Goal: Task Accomplishment & Management: Manage account settings

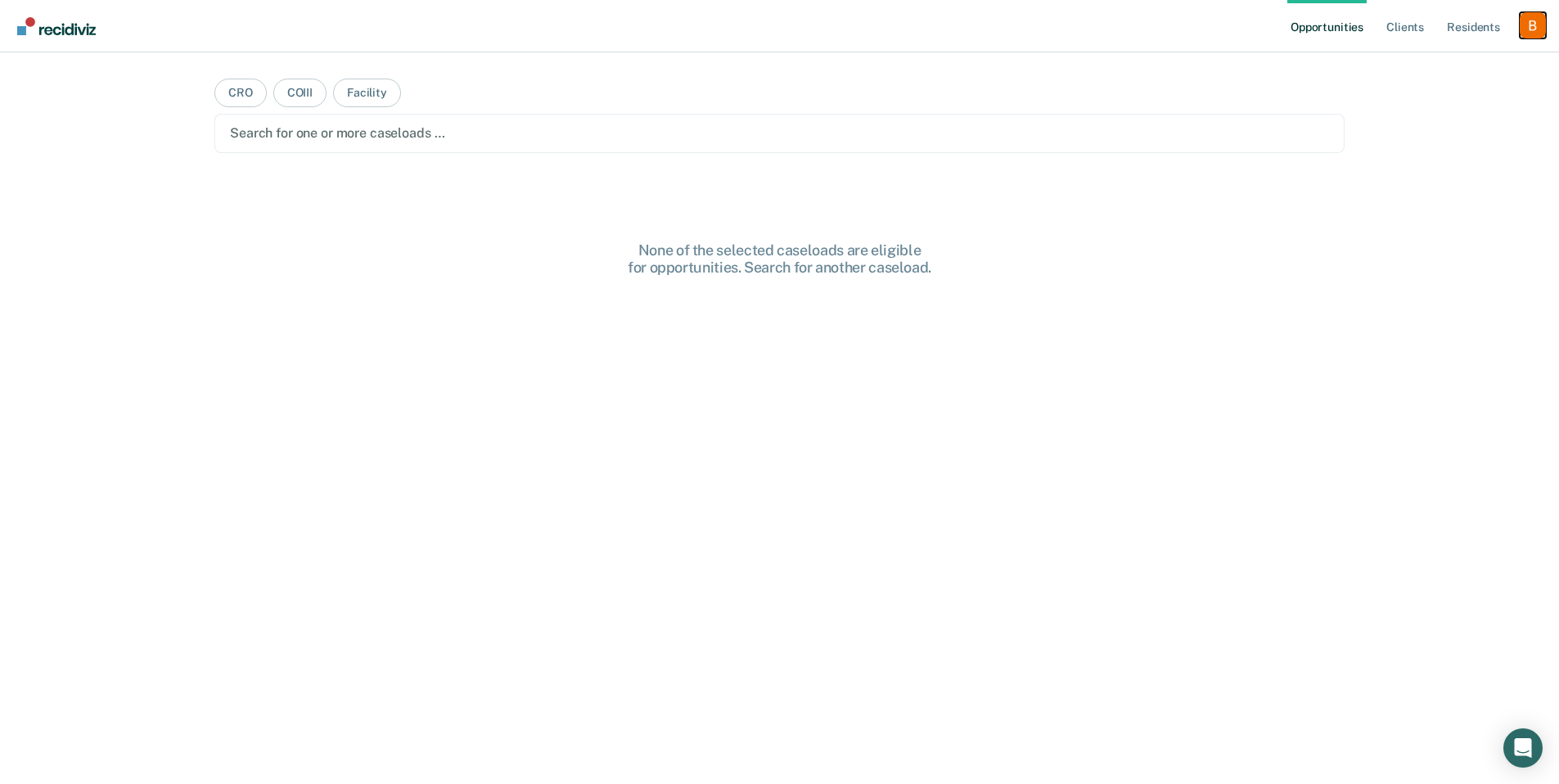
click at [1538, 34] on div "Profile dropdown button" at bounding box center [1532, 25] width 26 height 26
click at [1459, 67] on link "Profile" at bounding box center [1467, 67] width 132 height 14
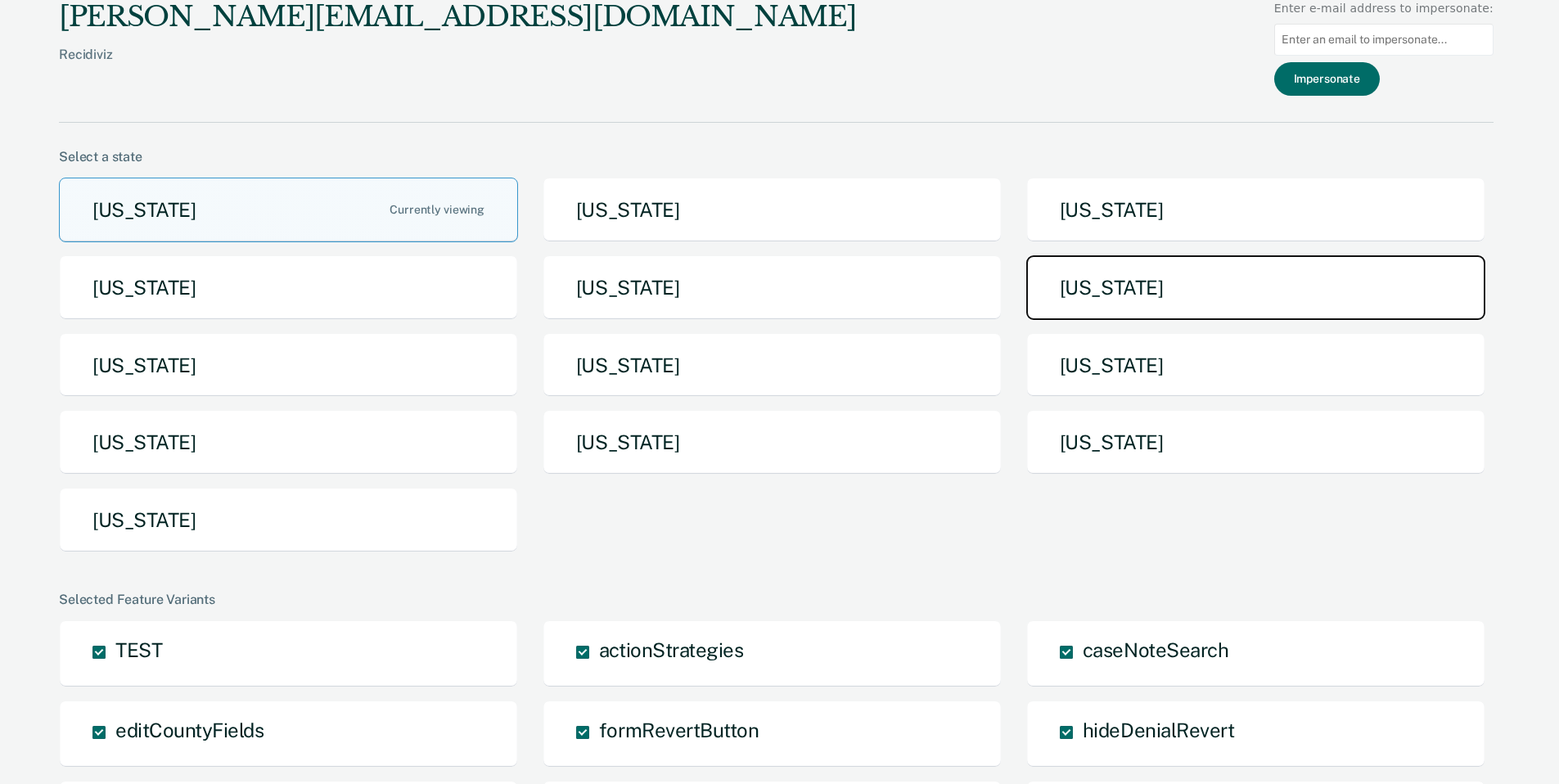
click at [1153, 296] on button "[US_STATE]" at bounding box center [1256, 287] width 459 height 65
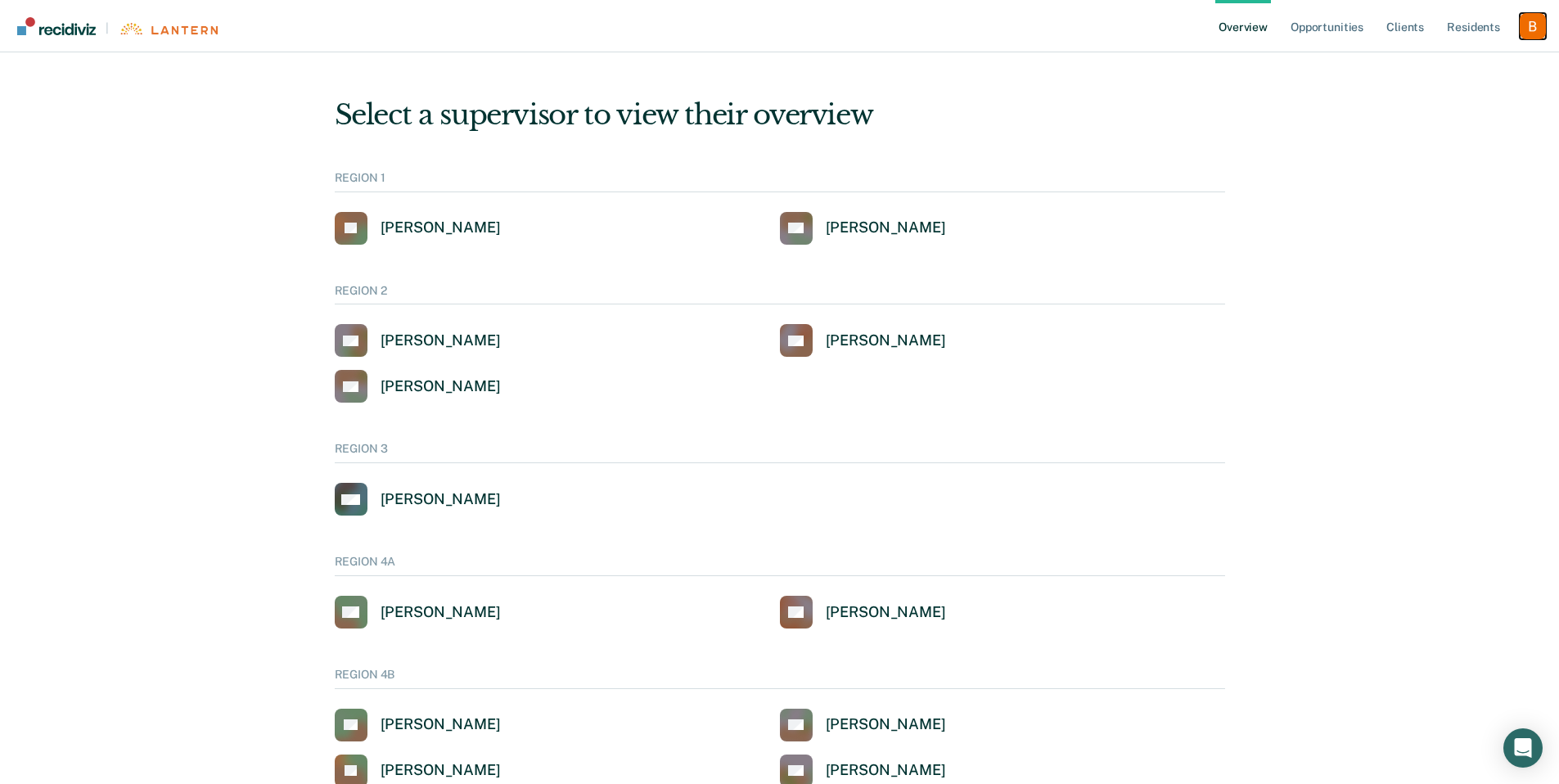
click at [1522, 25] on div "Profile dropdown button" at bounding box center [1532, 26] width 26 height 26
click at [1434, 59] on link "Profile" at bounding box center [1467, 66] width 132 height 14
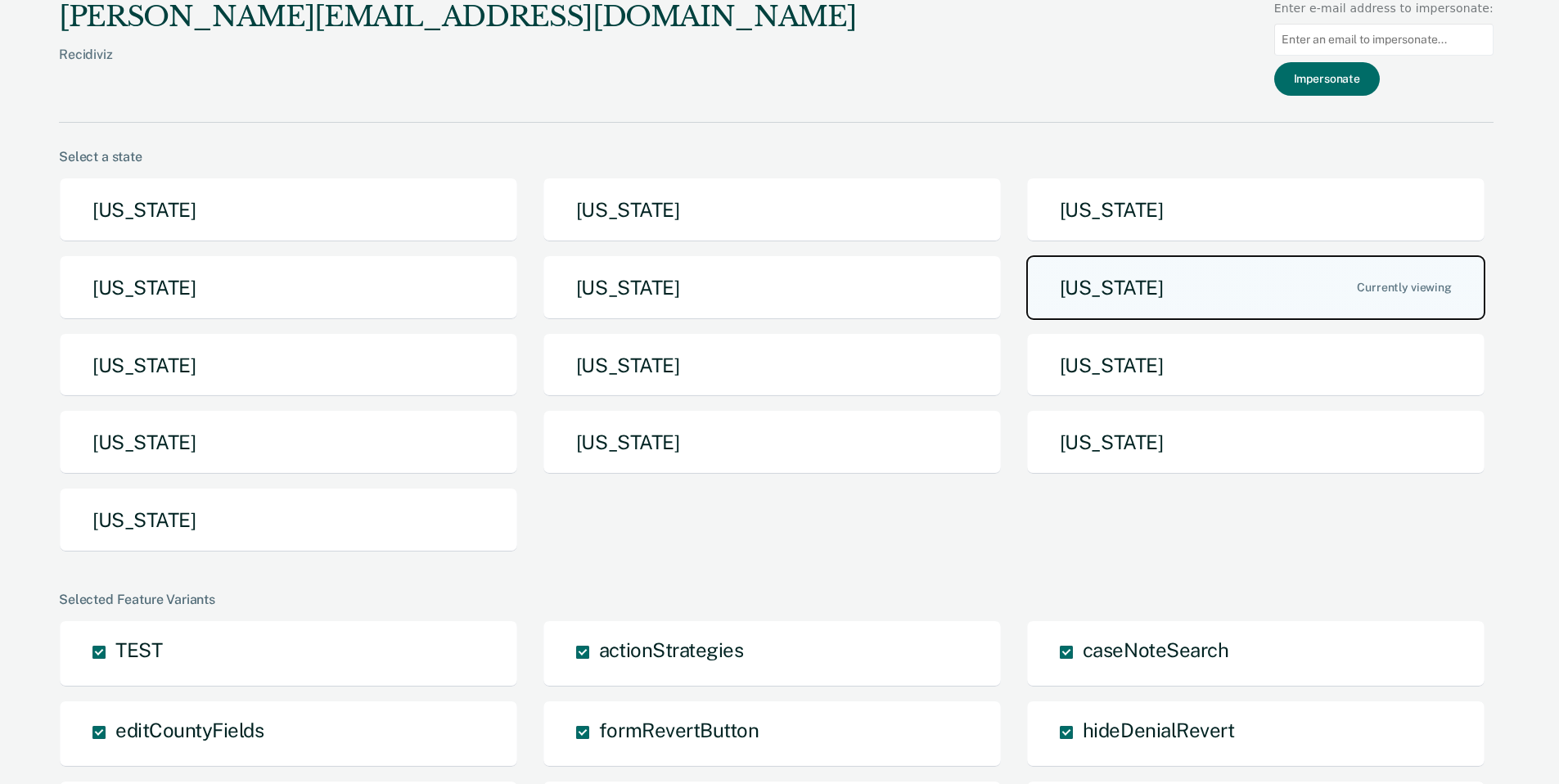
click at [1145, 288] on button "[US_STATE]" at bounding box center [1256, 287] width 459 height 65
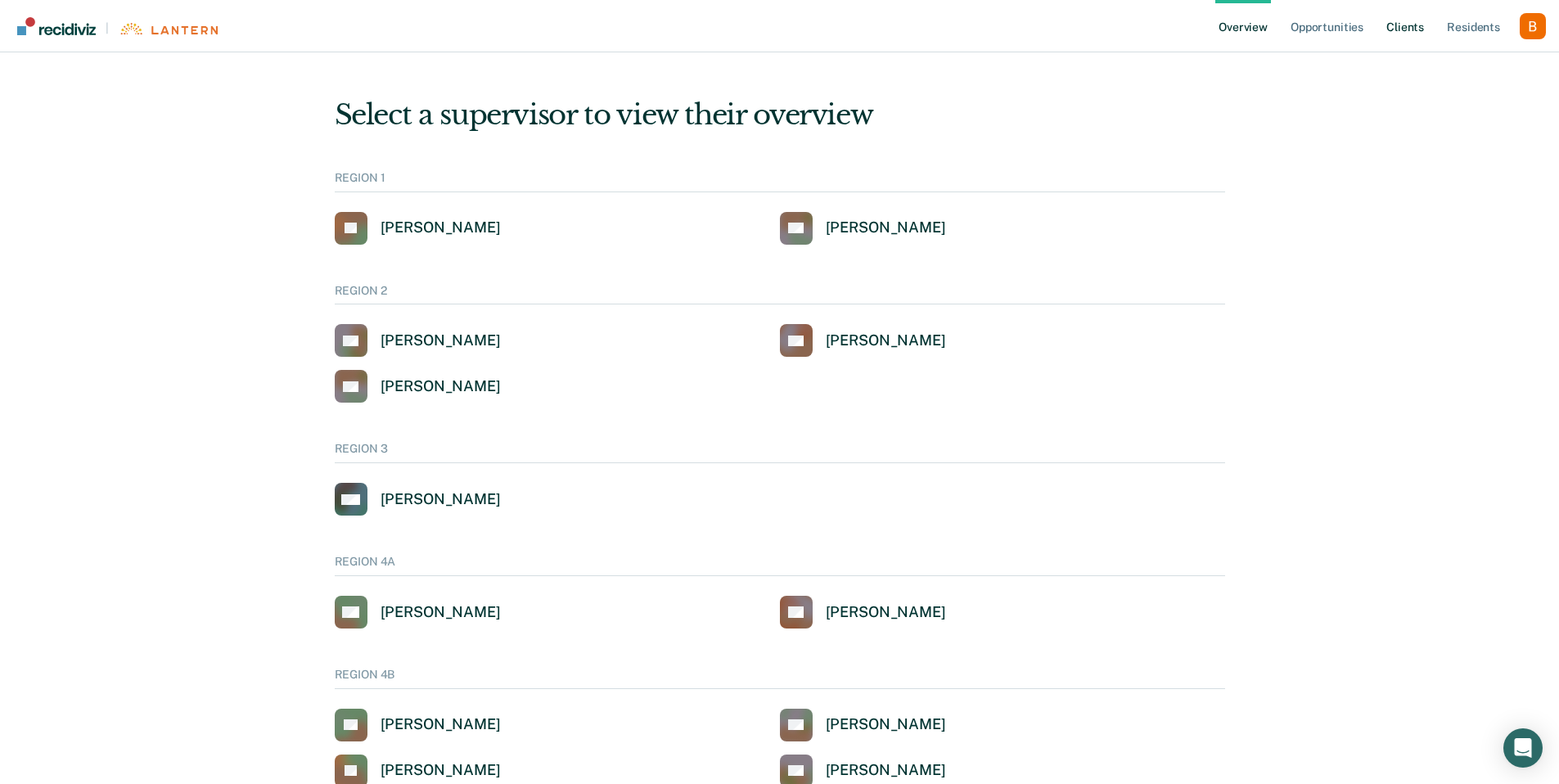
click at [1422, 24] on link "Client s" at bounding box center [1405, 26] width 44 height 52
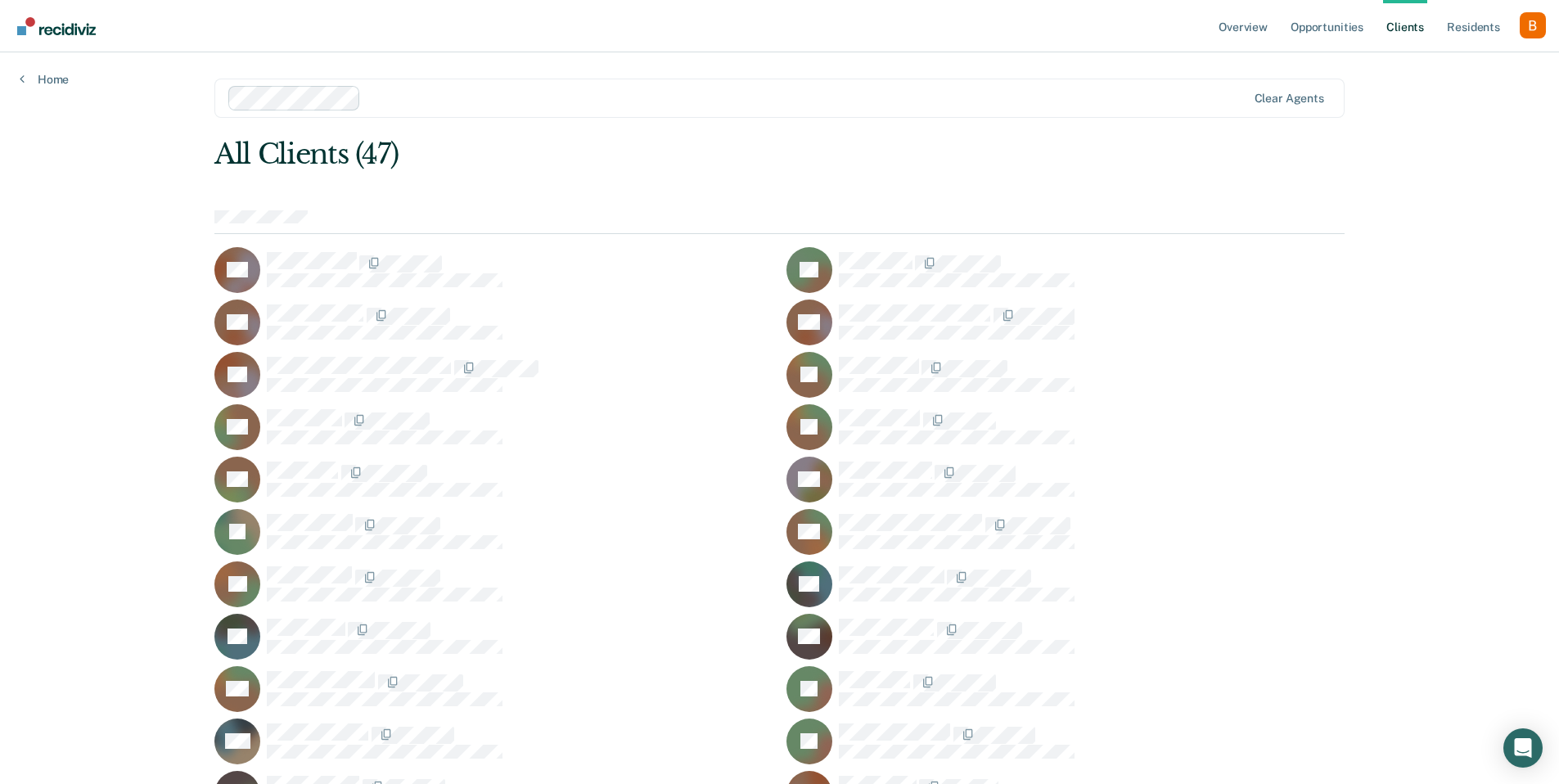
click at [465, 112] on div "Clear agents" at bounding box center [779, 97] width 1131 height 39
click at [1308, 438] on div at bounding box center [1092, 426] width 506 height 34
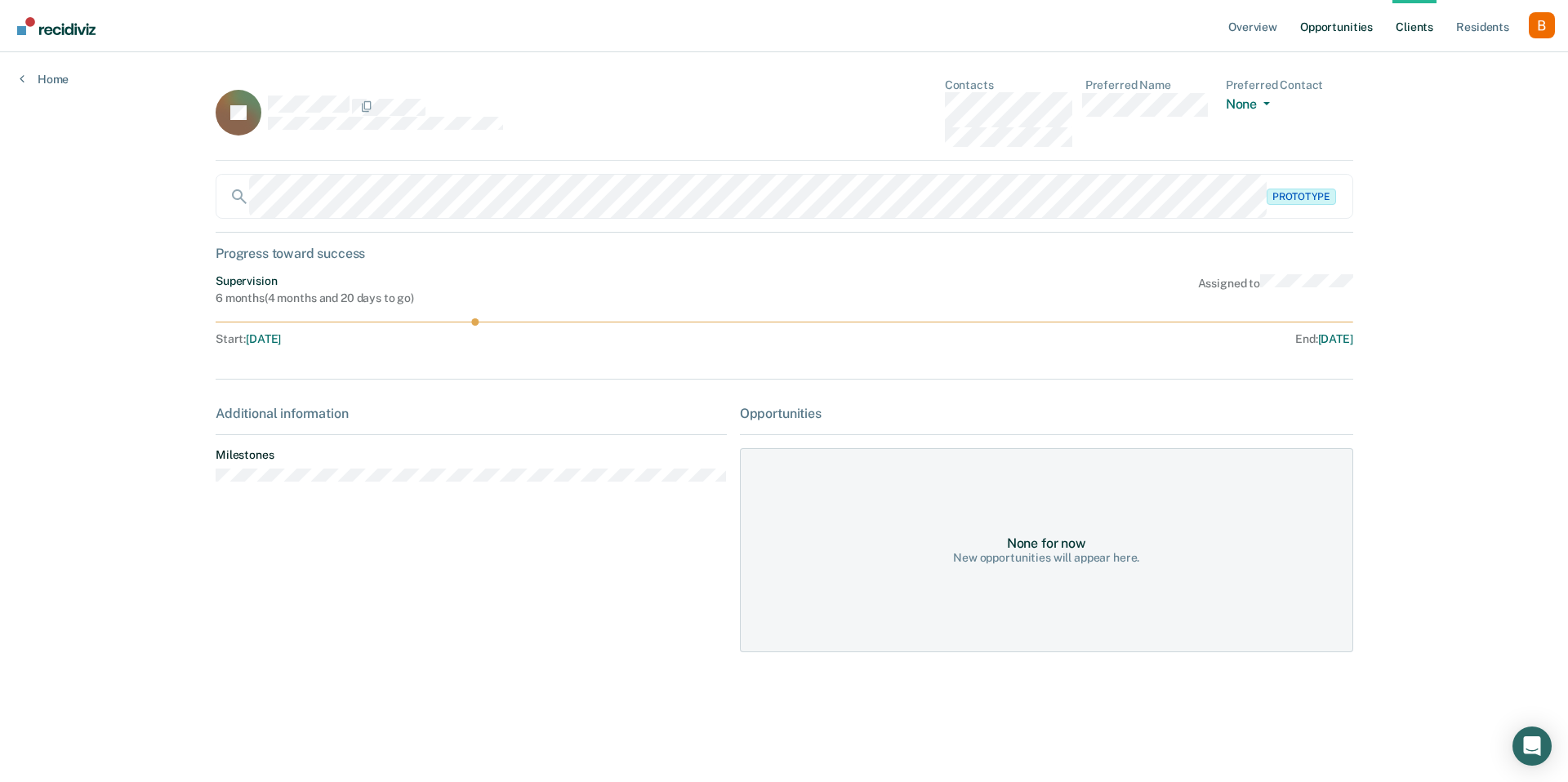
click at [1328, 17] on link "Opportunities" at bounding box center [1336, 26] width 79 height 52
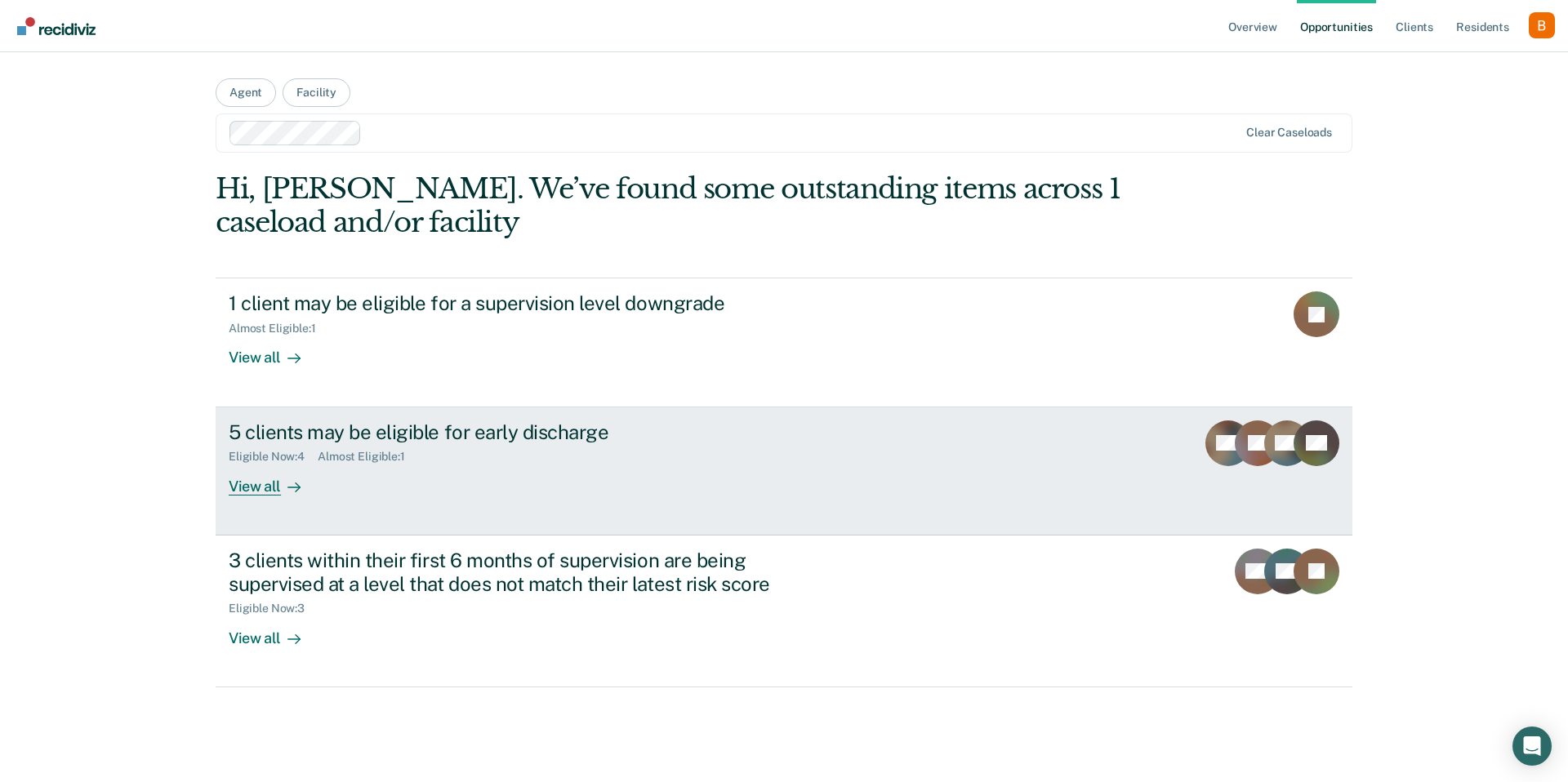
click at [586, 475] on div "5 clients may be eligible for early discharge Eligible Now : 4 Almost Eligible …" at bounding box center [535, 458] width 613 height 75
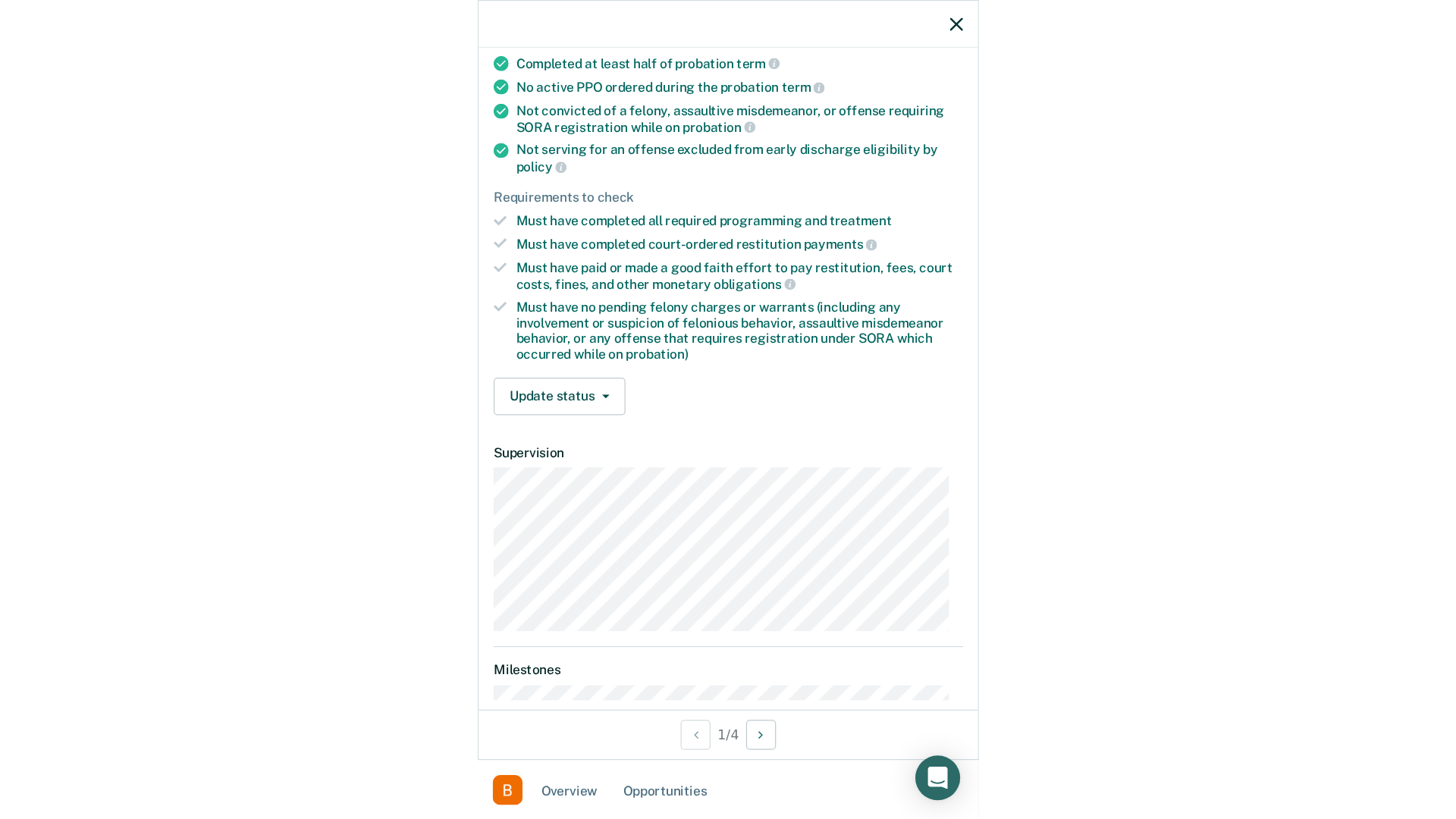
scroll to position [205, 0]
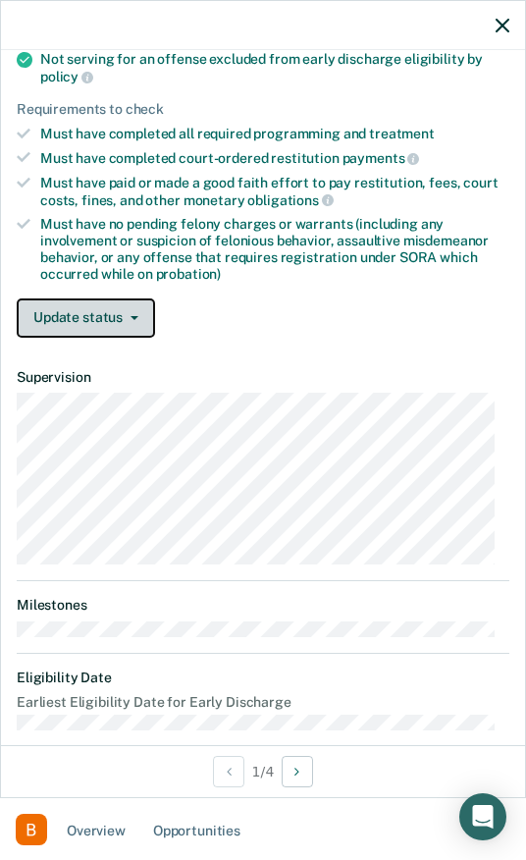
click at [98, 315] on button "Update status" at bounding box center [86, 318] width 139 height 39
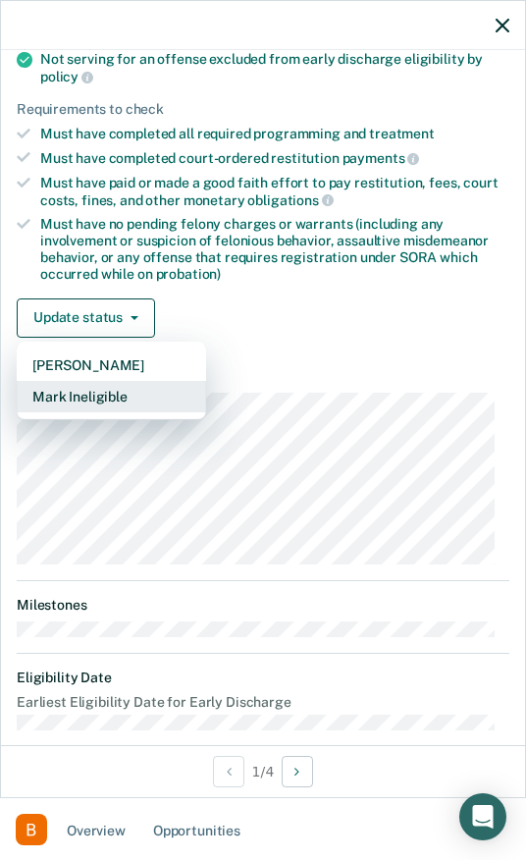
click at [98, 407] on button "Mark Ineligible" at bounding box center [112, 396] width 190 height 31
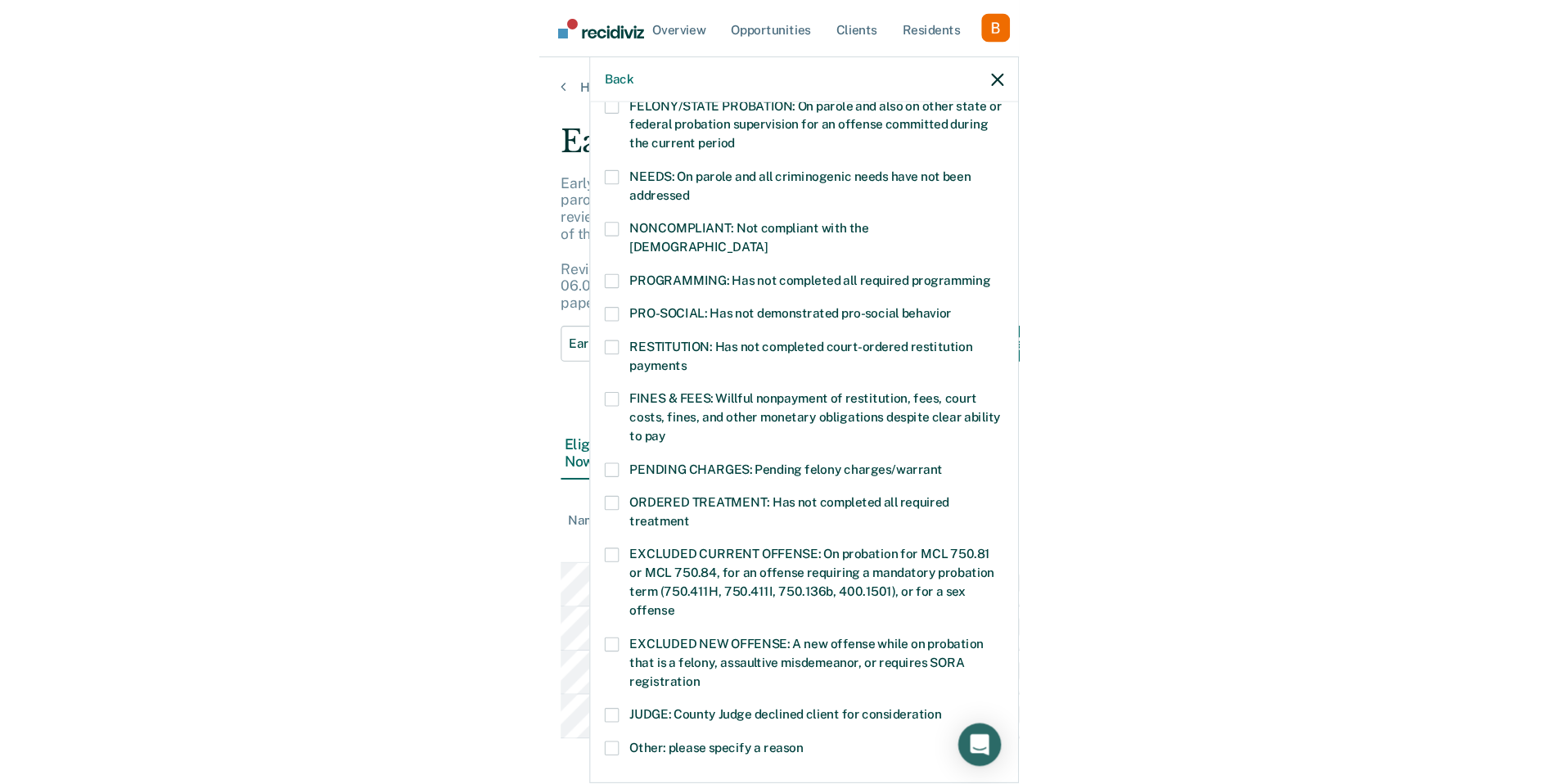
scroll to position [237, 0]
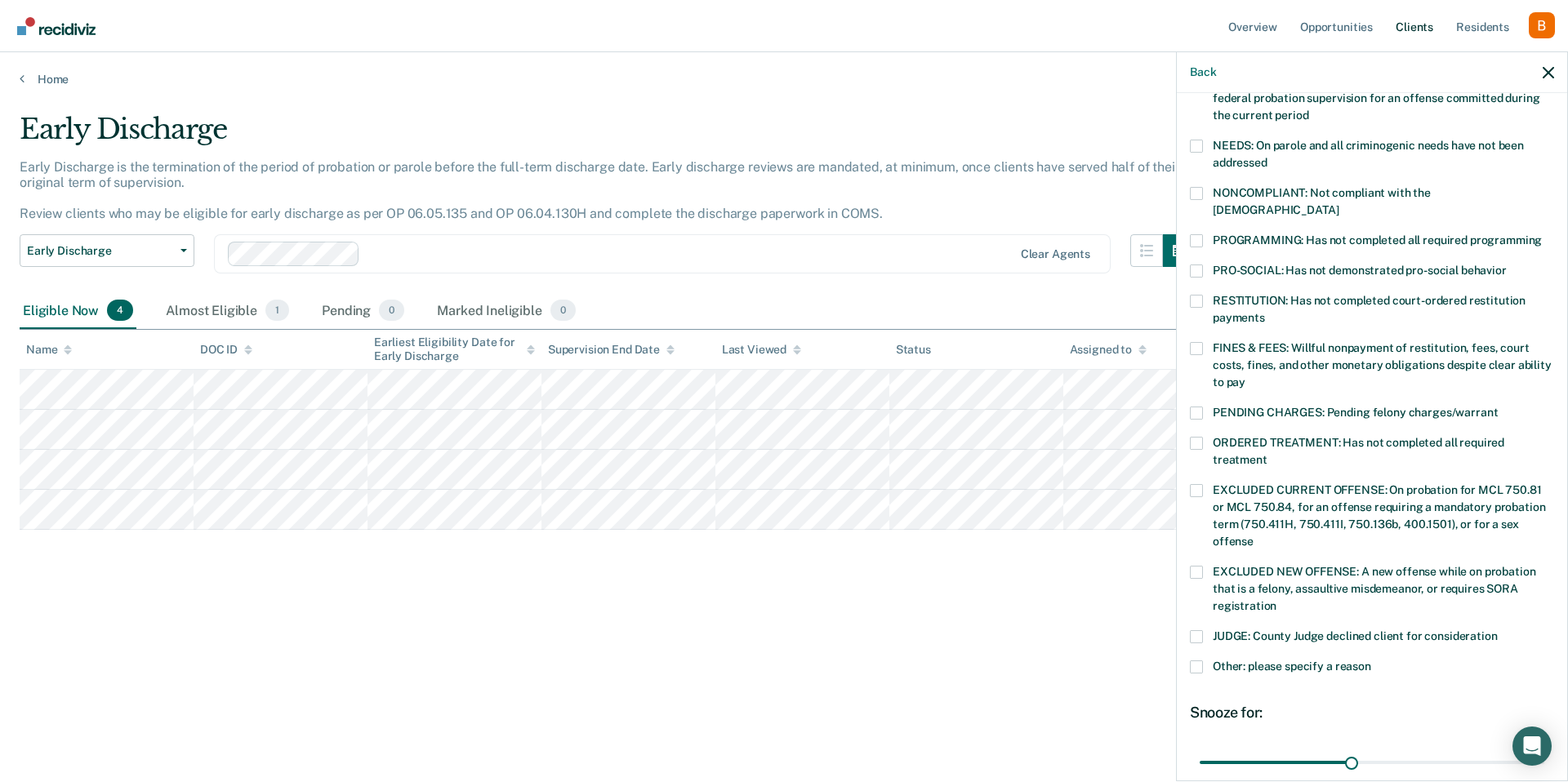
click at [1420, 27] on link "Client s" at bounding box center [1414, 26] width 44 height 52
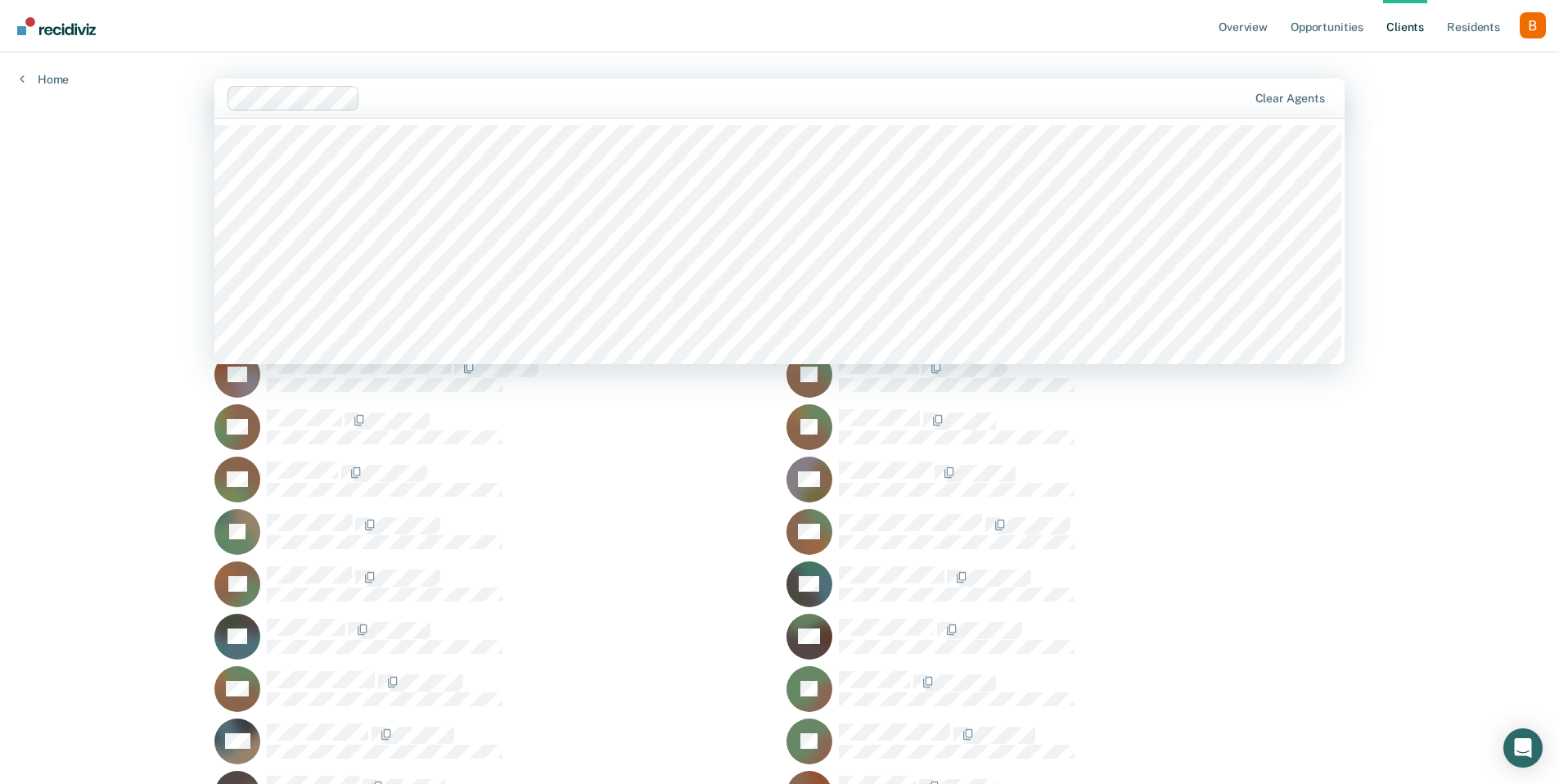
click at [717, 95] on div at bounding box center [807, 97] width 881 height 19
type input "[PERSON_NAME]"
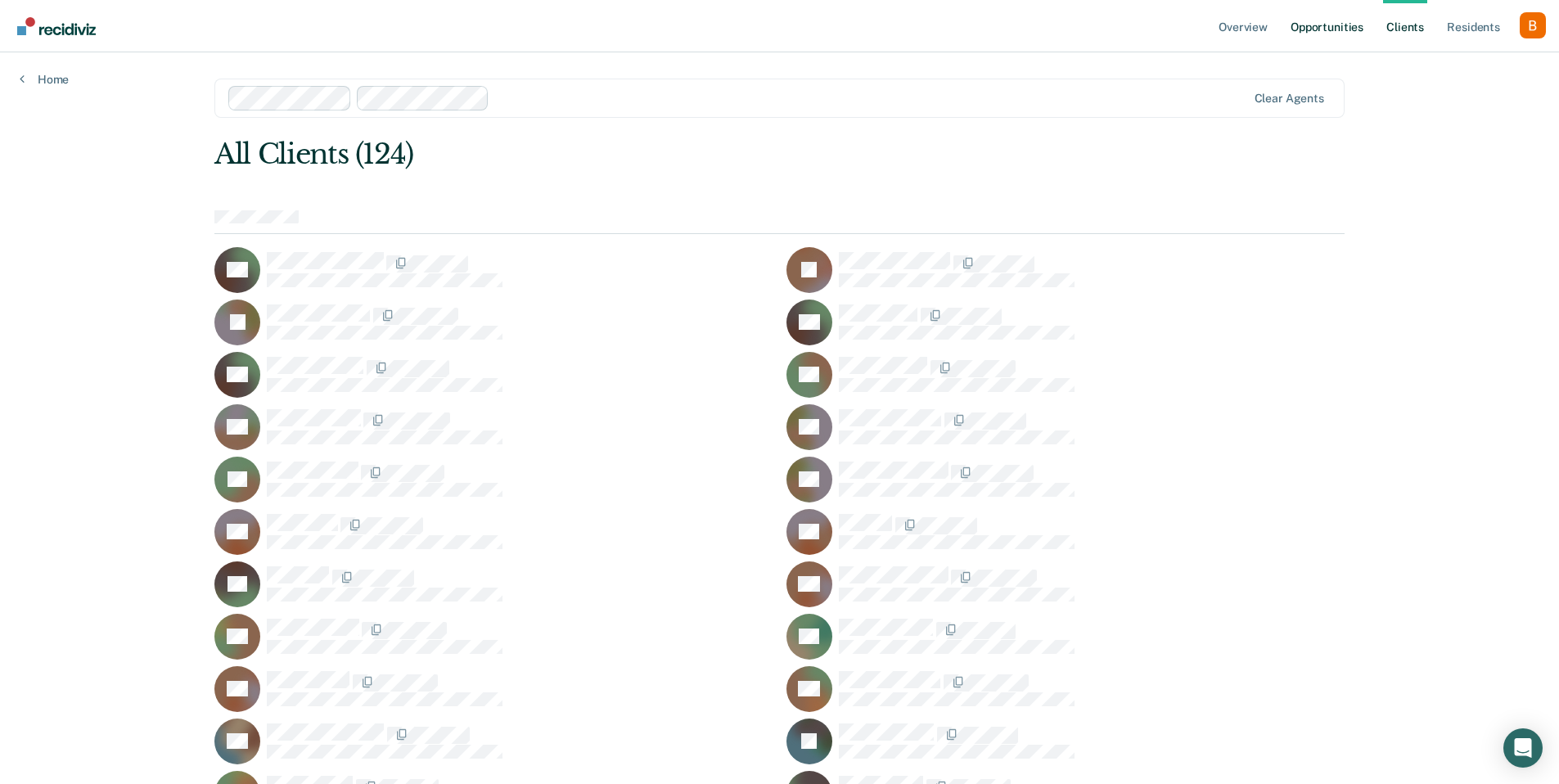
click at [1333, 27] on link "Opportunities" at bounding box center [1327, 26] width 79 height 52
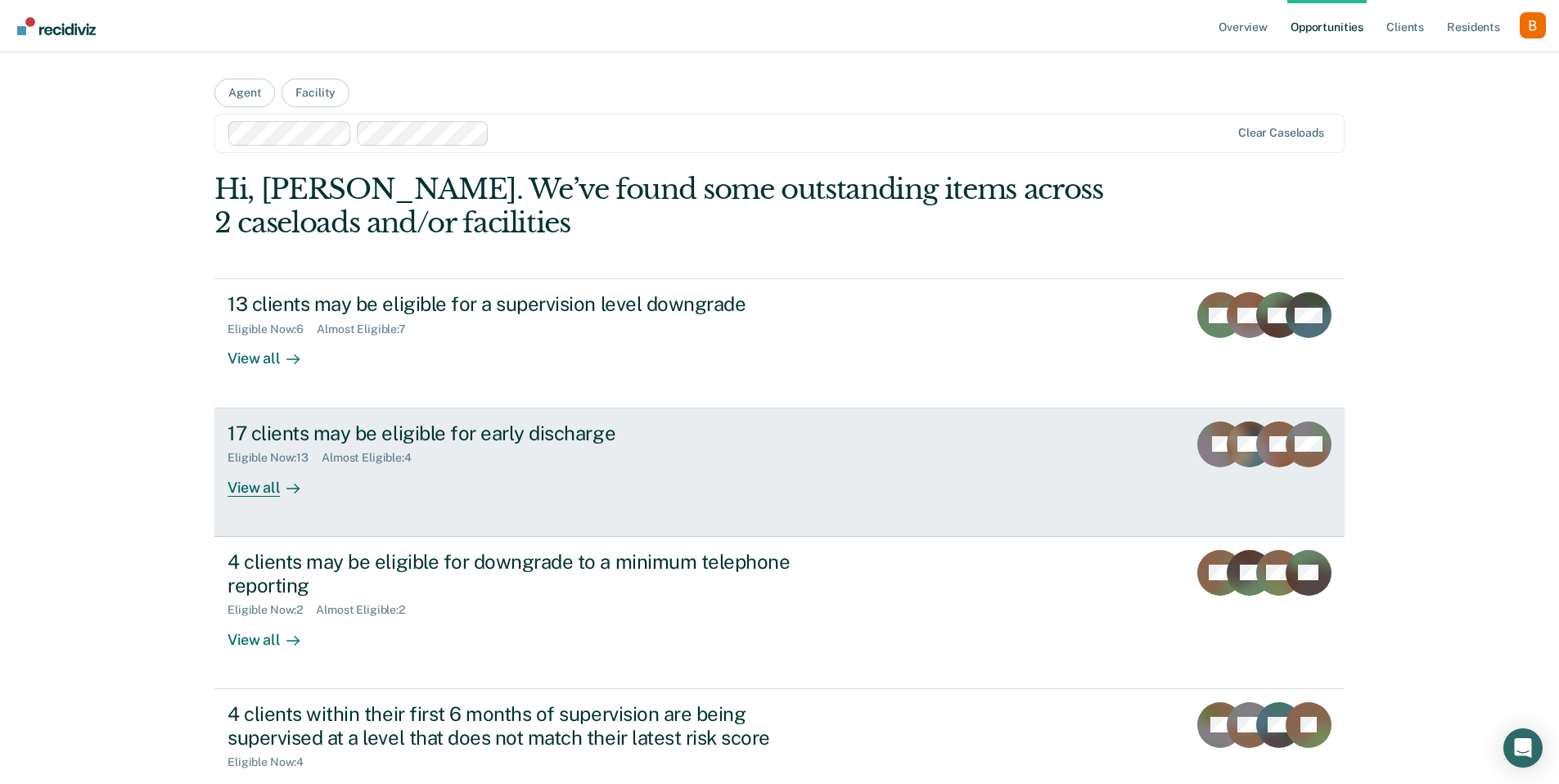
click at [450, 437] on div "17 clients may be eligible for early discharge" at bounding box center [515, 433] width 575 height 23
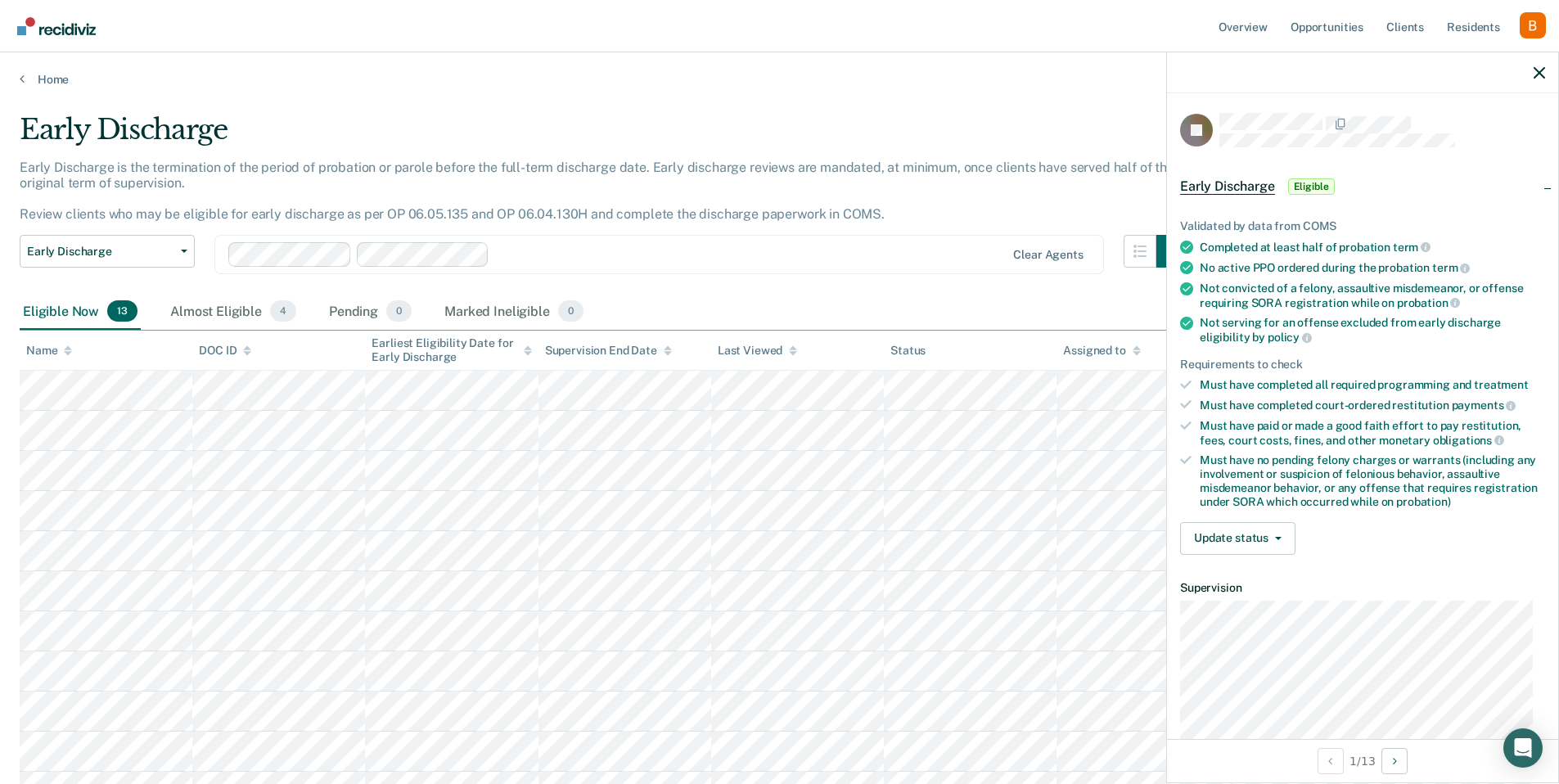
click at [1542, 62] on div at bounding box center [1363, 72] width 392 height 41
click at [1531, 62] on div at bounding box center [1363, 72] width 392 height 41
click at [1534, 67] on icon "button" at bounding box center [1540, 73] width 12 height 12
click at [1546, 70] on div at bounding box center [1363, 72] width 392 height 41
click at [1540, 74] on icon "button" at bounding box center [1540, 73] width 12 height 12
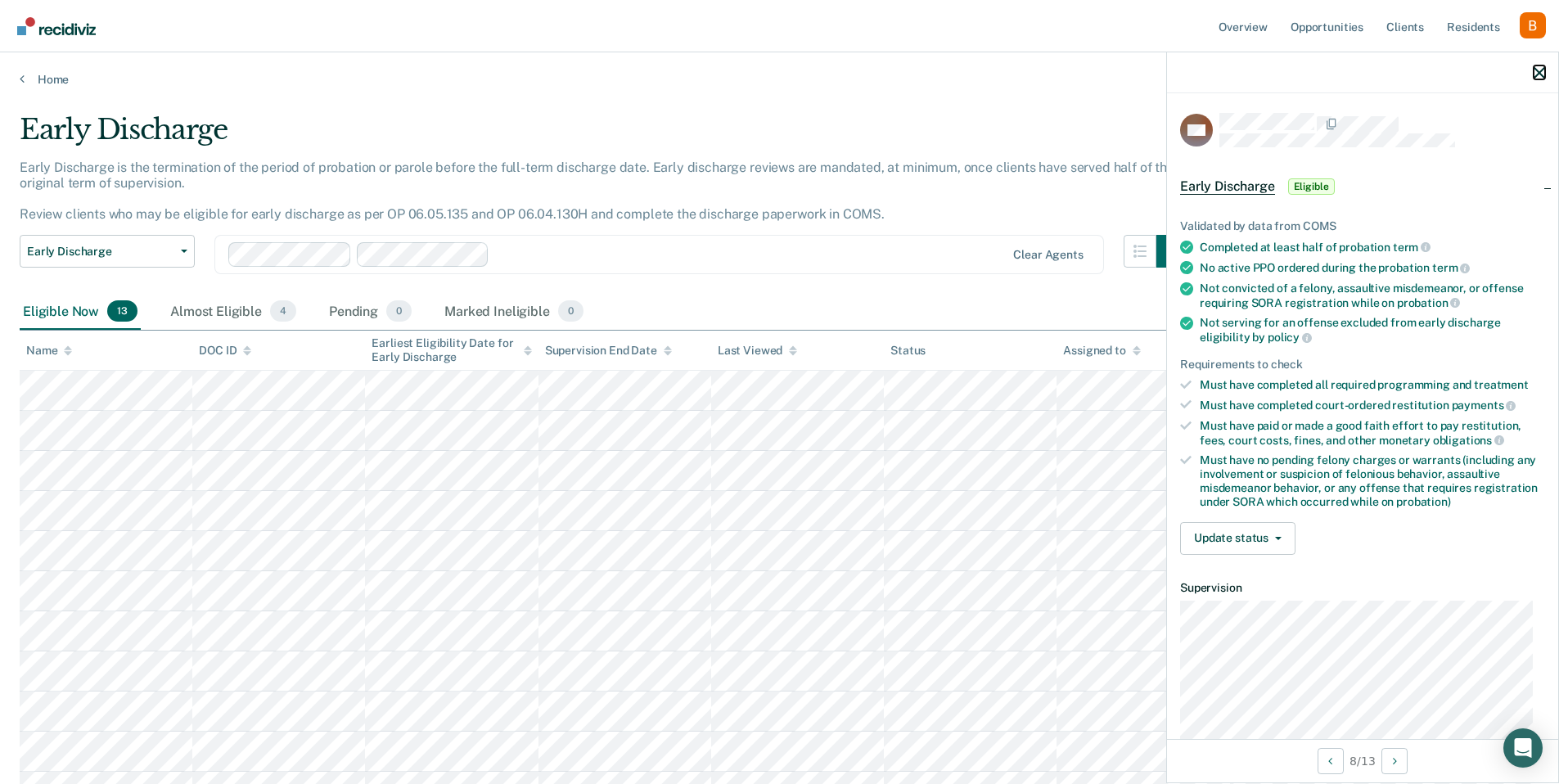
click at [1542, 69] on icon "button" at bounding box center [1540, 73] width 12 height 12
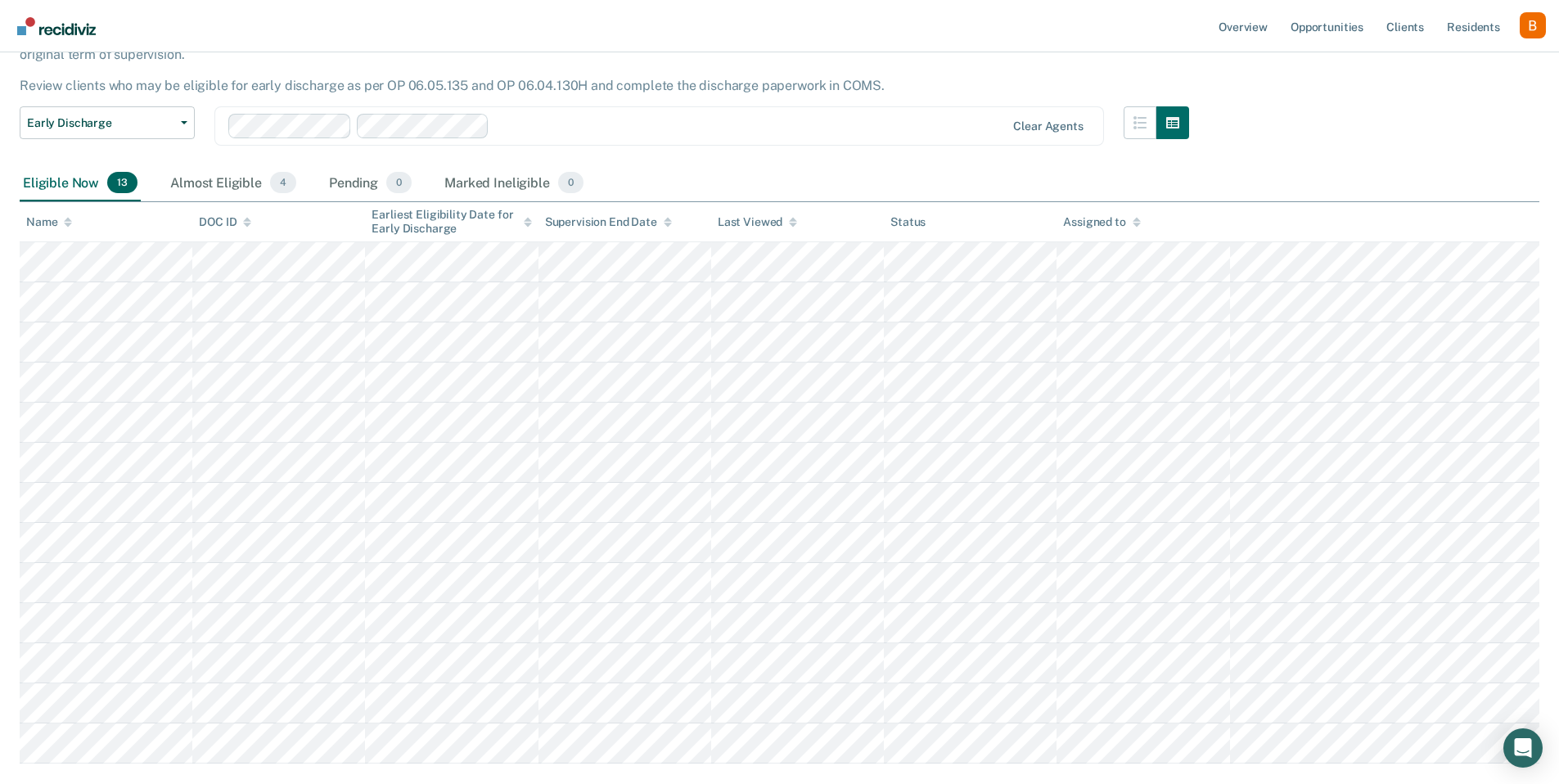
scroll to position [226, 0]
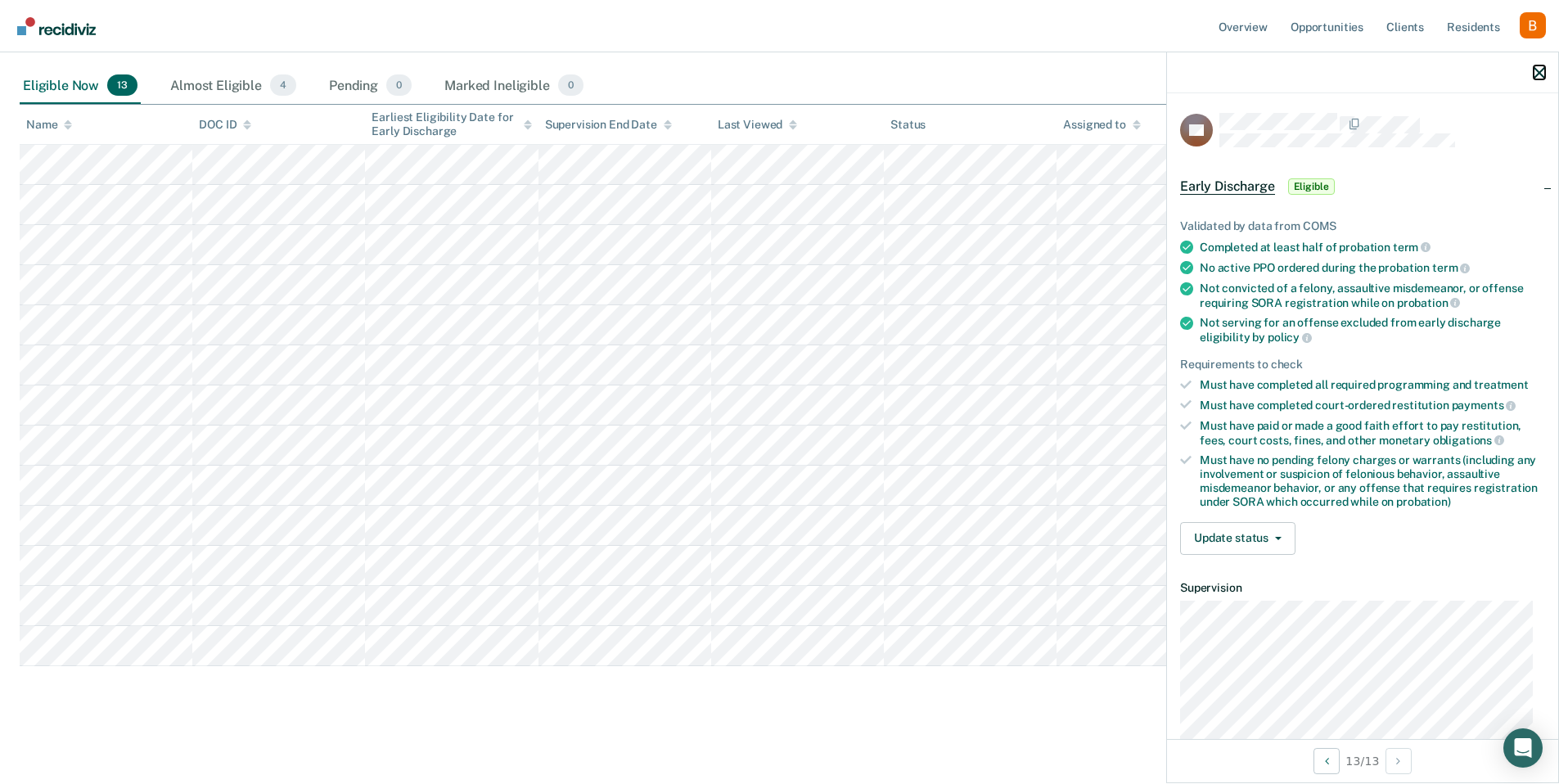
click at [1539, 70] on icon "button" at bounding box center [1540, 73] width 12 height 12
click at [1541, 71] on icon "button" at bounding box center [1540, 73] width 12 height 12
click at [1540, 73] on icon "button" at bounding box center [1540, 73] width 12 height 12
click at [1543, 72] on icon "button" at bounding box center [1540, 73] width 12 height 12
click at [1532, 77] on div at bounding box center [1363, 72] width 392 height 41
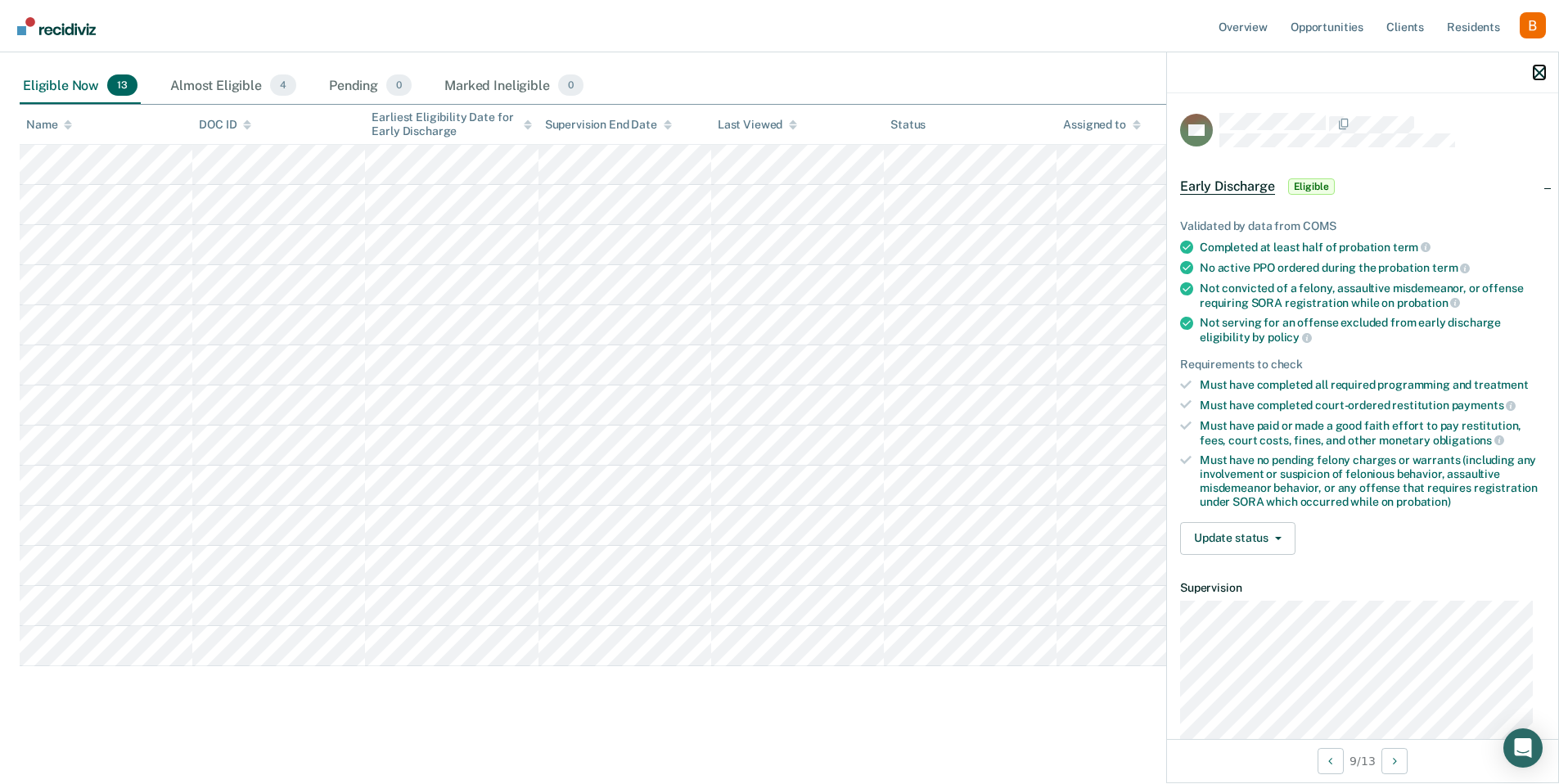
click at [1543, 73] on icon "button" at bounding box center [1540, 73] width 12 height 12
click at [1538, 78] on icon "button" at bounding box center [1540, 73] width 12 height 12
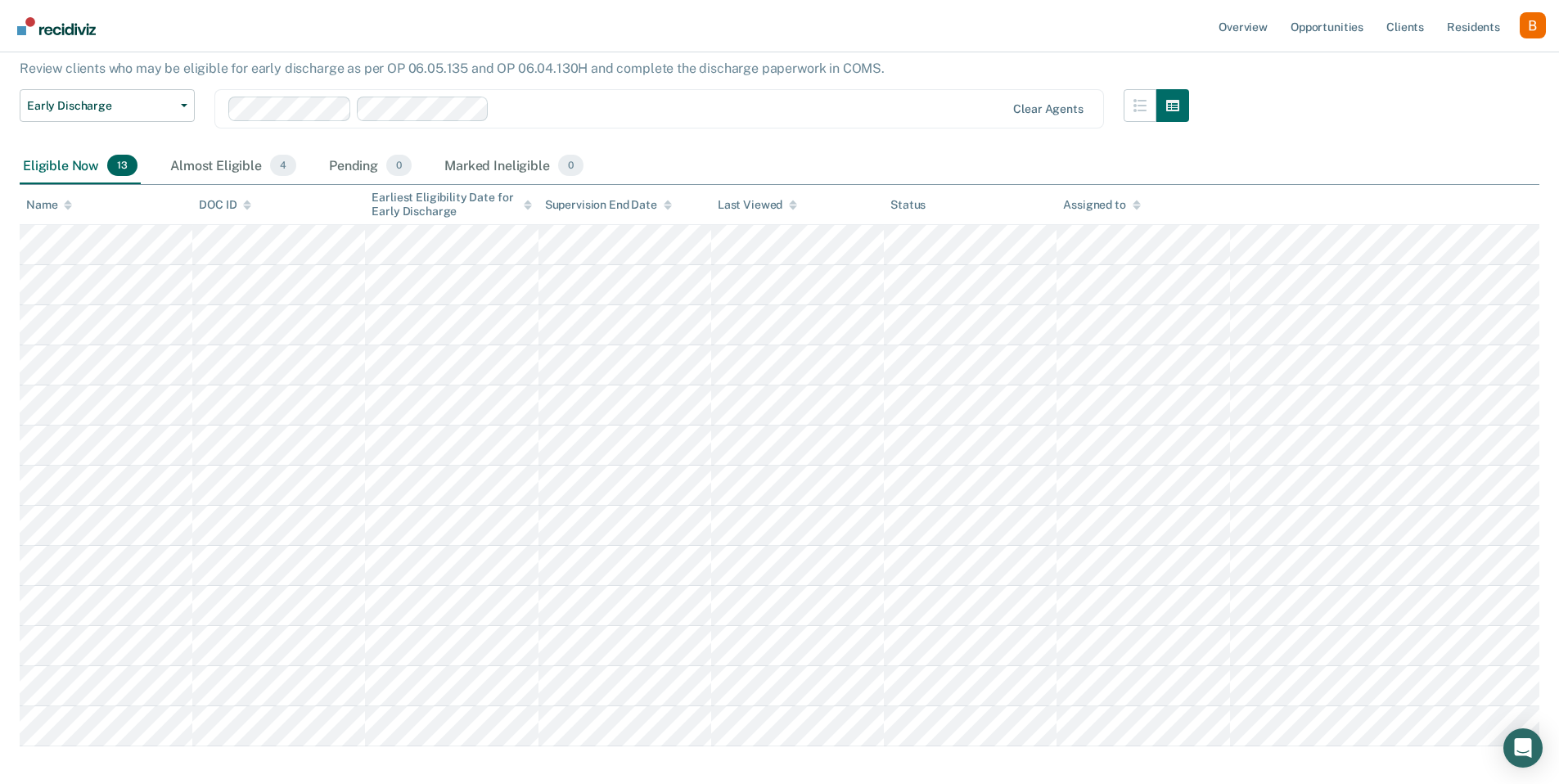
scroll to position [139, 0]
click at [213, 164] on div "Almost Eligible 4" at bounding box center [232, 172] width 132 height 36
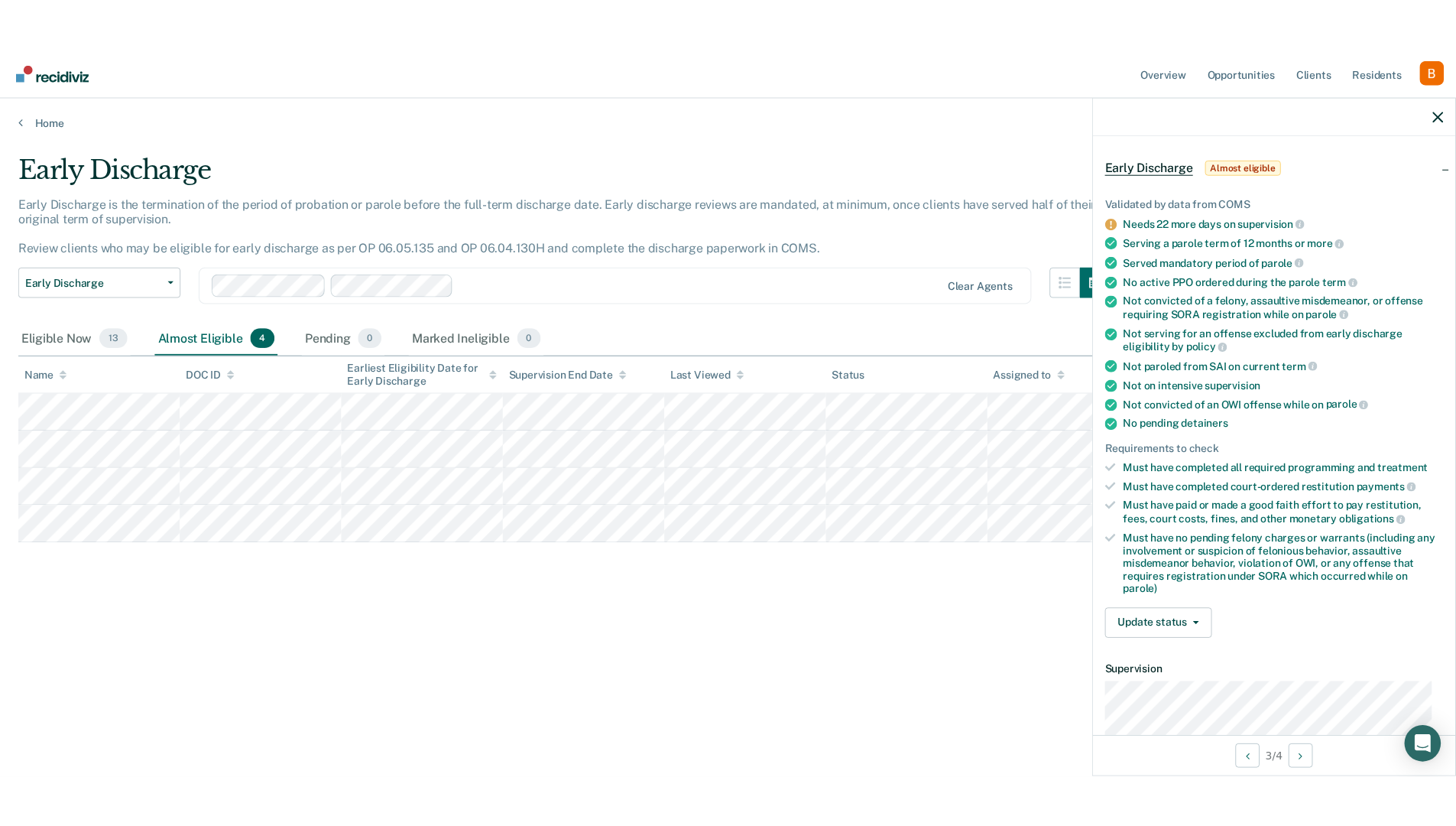
scroll to position [58, 0]
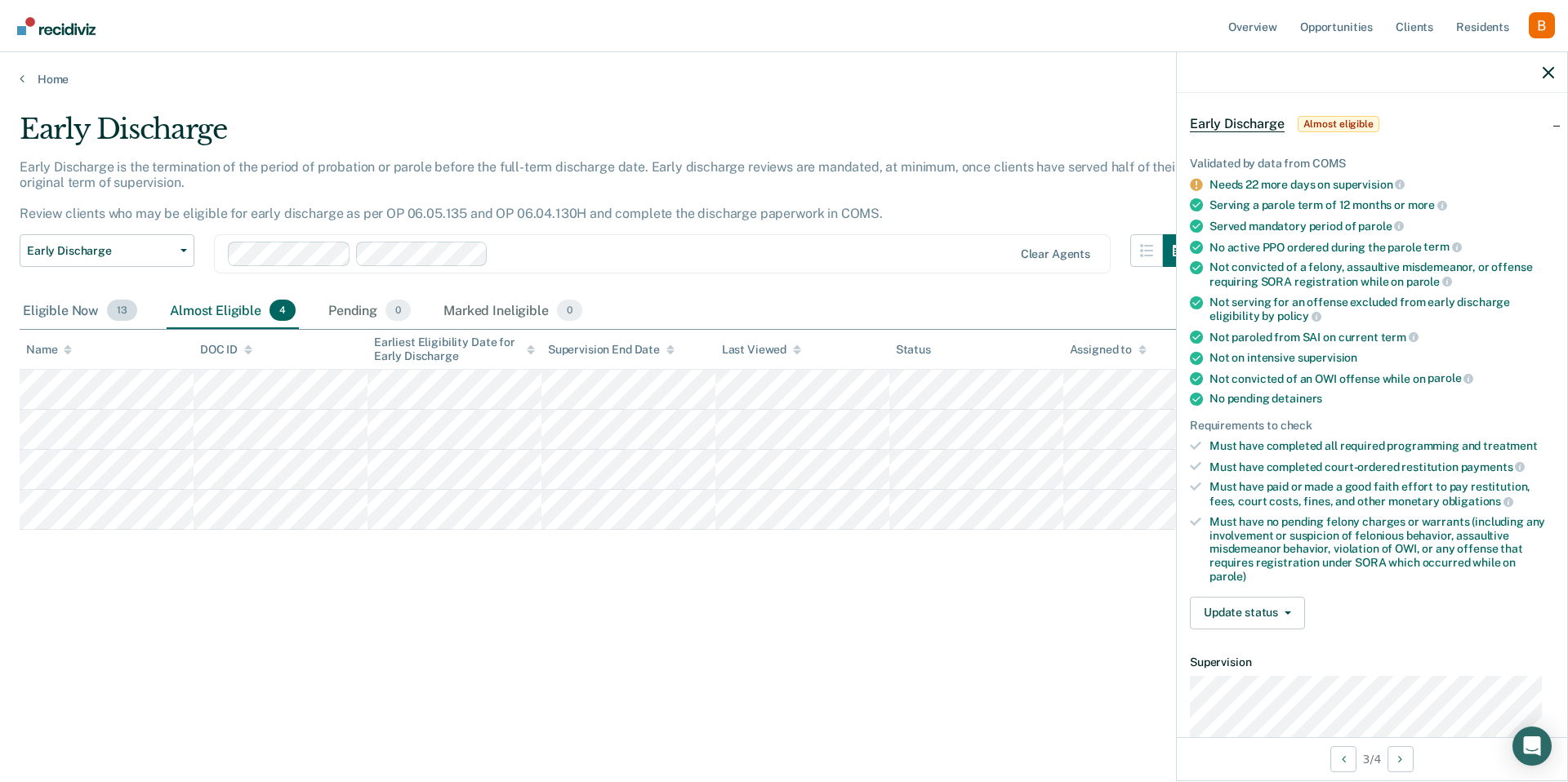
click at [87, 306] on div "Eligible Now 13" at bounding box center [80, 311] width 121 height 36
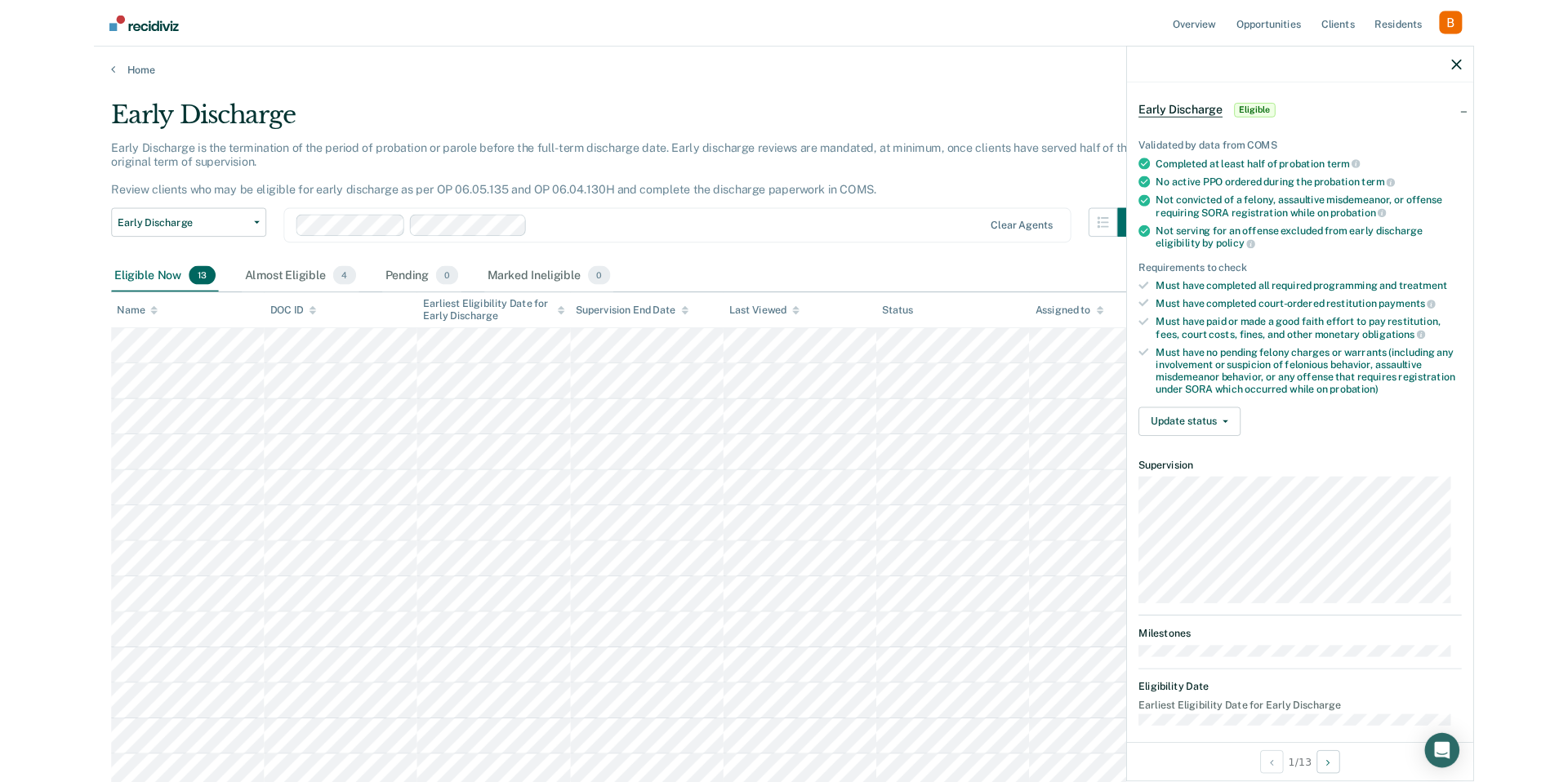
scroll to position [0, 0]
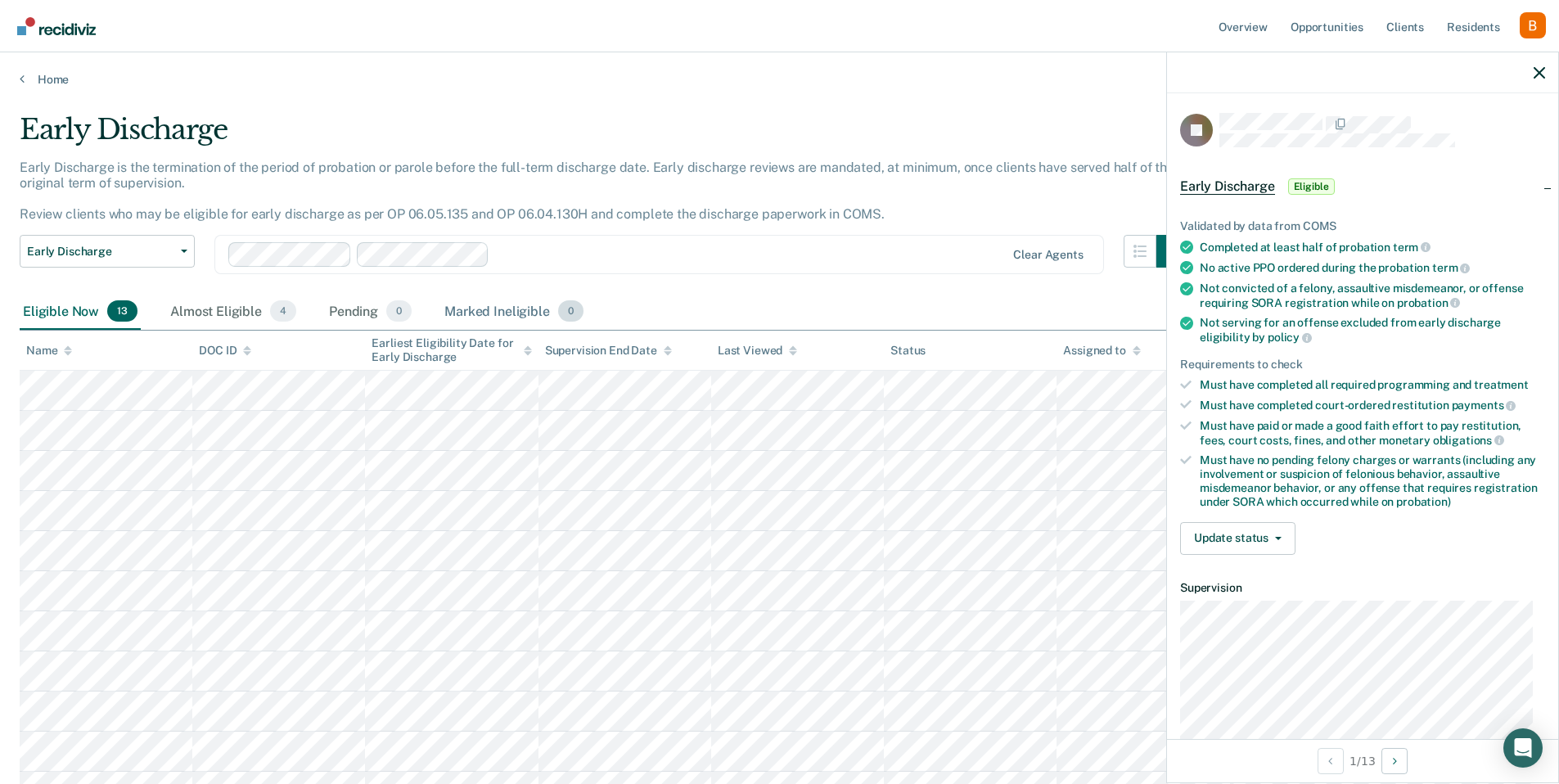
click at [512, 318] on div "Marked Ineligible 0" at bounding box center [513, 312] width 146 height 36
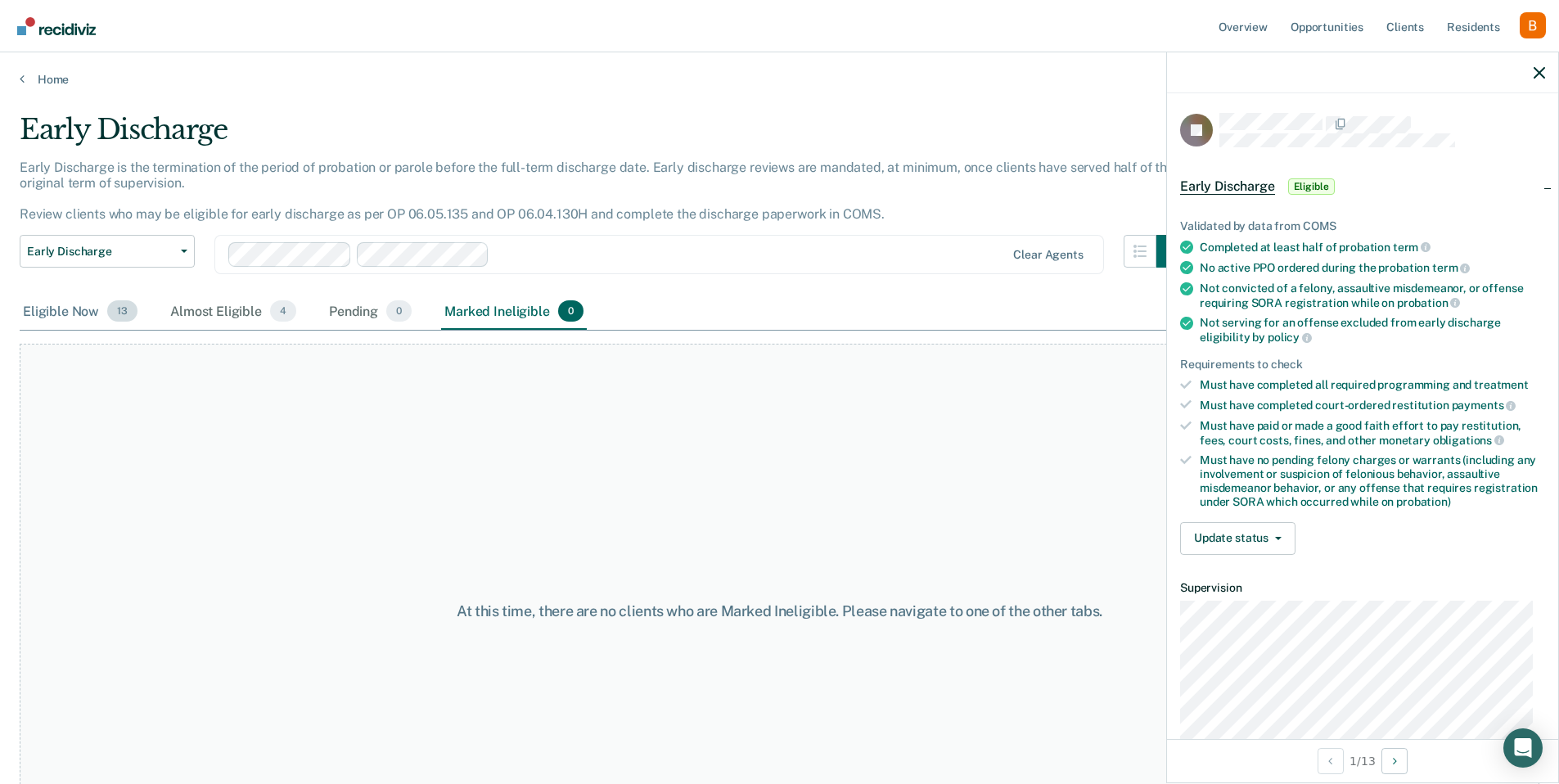
click at [90, 309] on div "Eligible Now 13" at bounding box center [80, 312] width 121 height 36
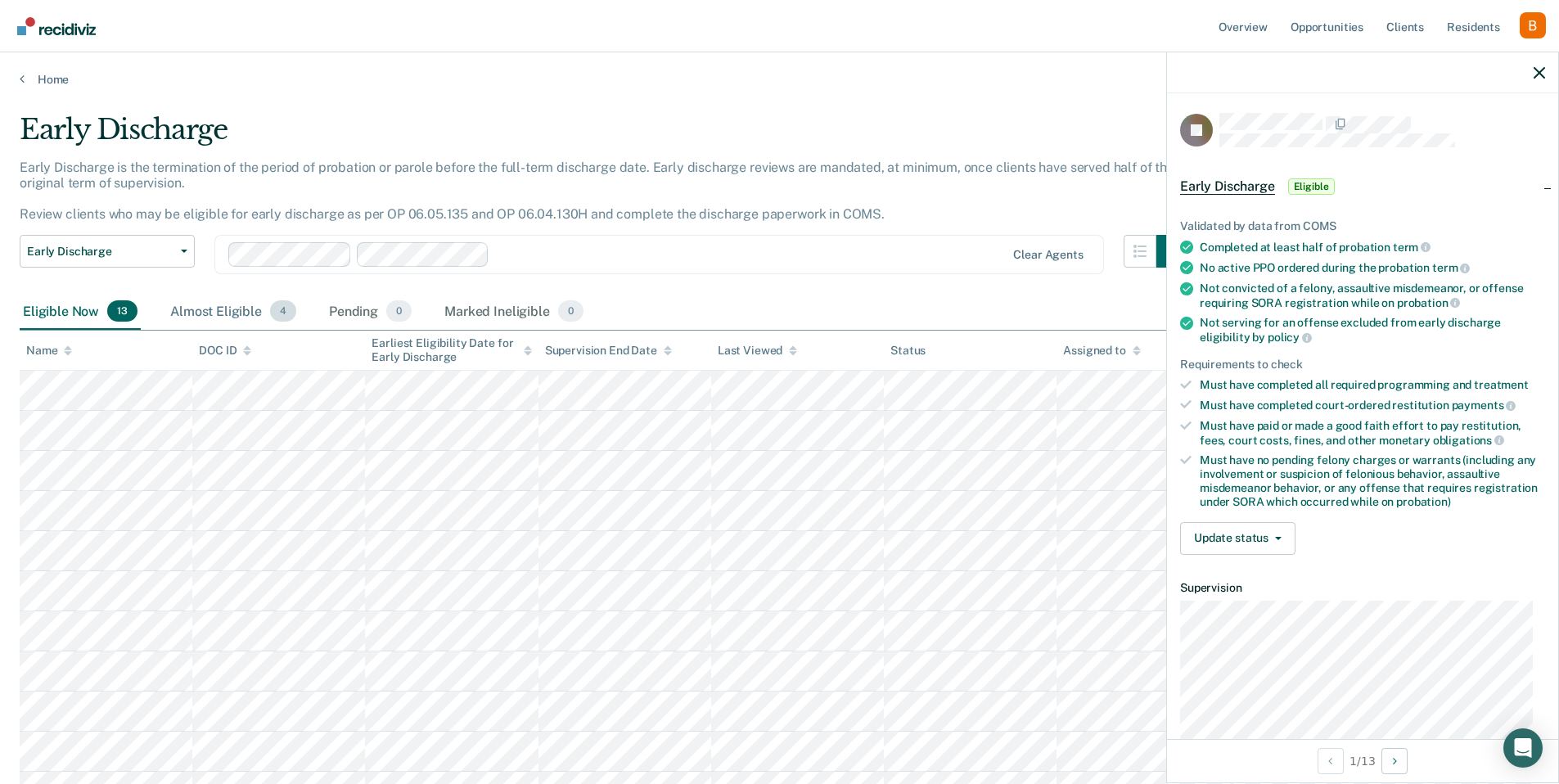
click at [179, 305] on div "Almost Eligible 4" at bounding box center [232, 312] width 132 height 36
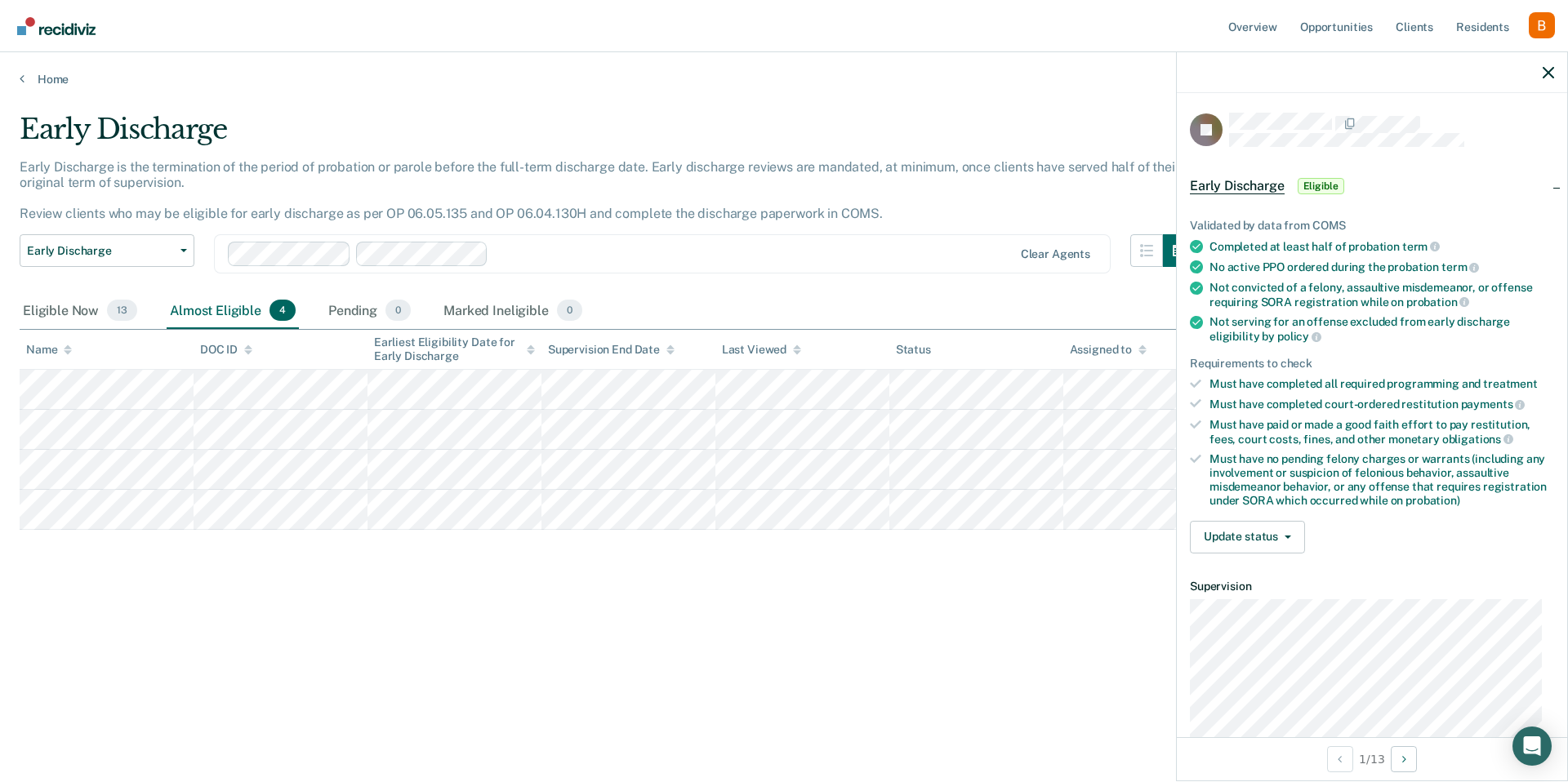
click at [1082, 632] on div "Early Discharge Early Discharge is the termination of the period of probation o…" at bounding box center [784, 386] width 1529 height 547
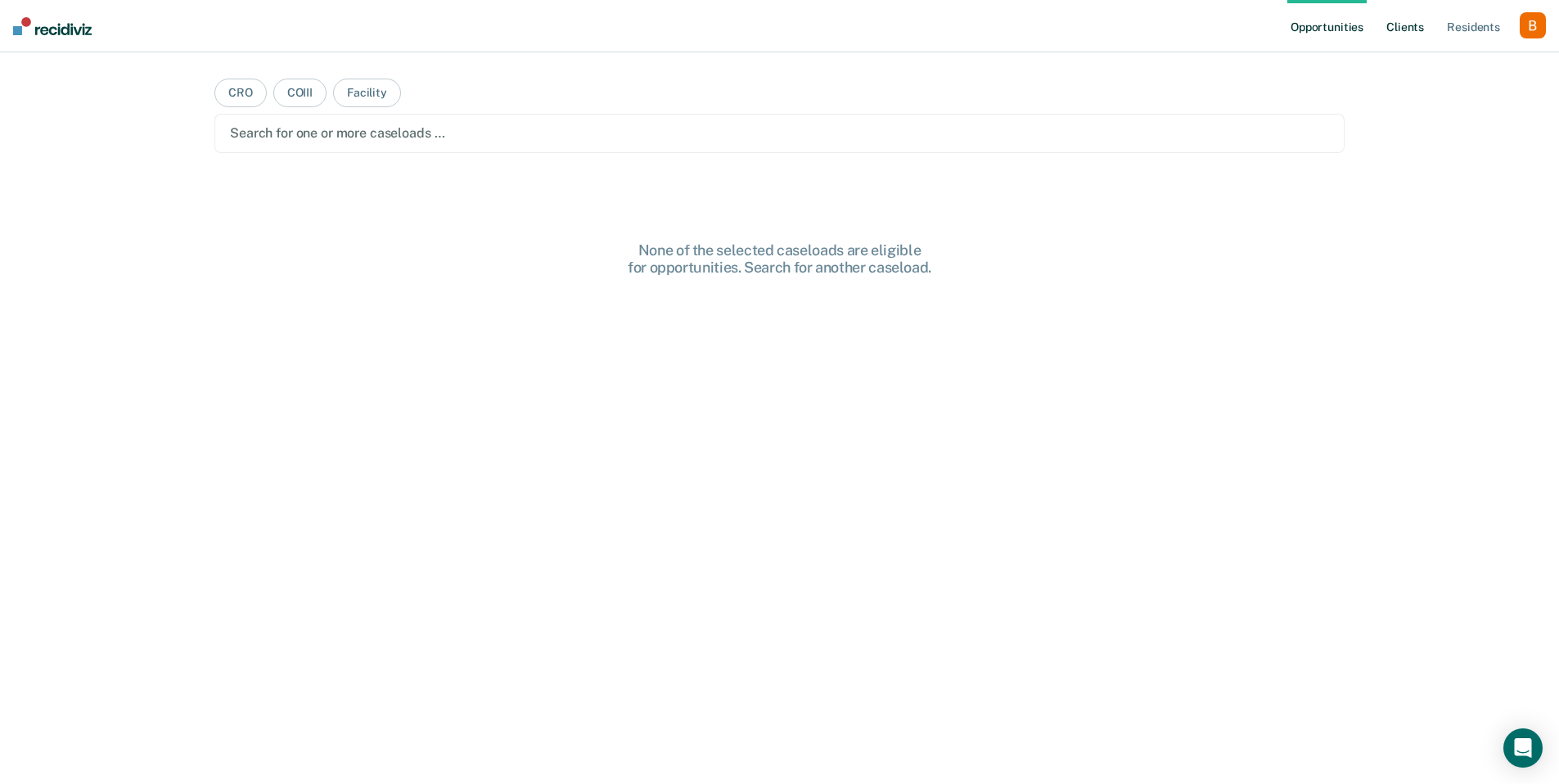
click at [1413, 23] on link "Client s" at bounding box center [1405, 26] width 44 height 52
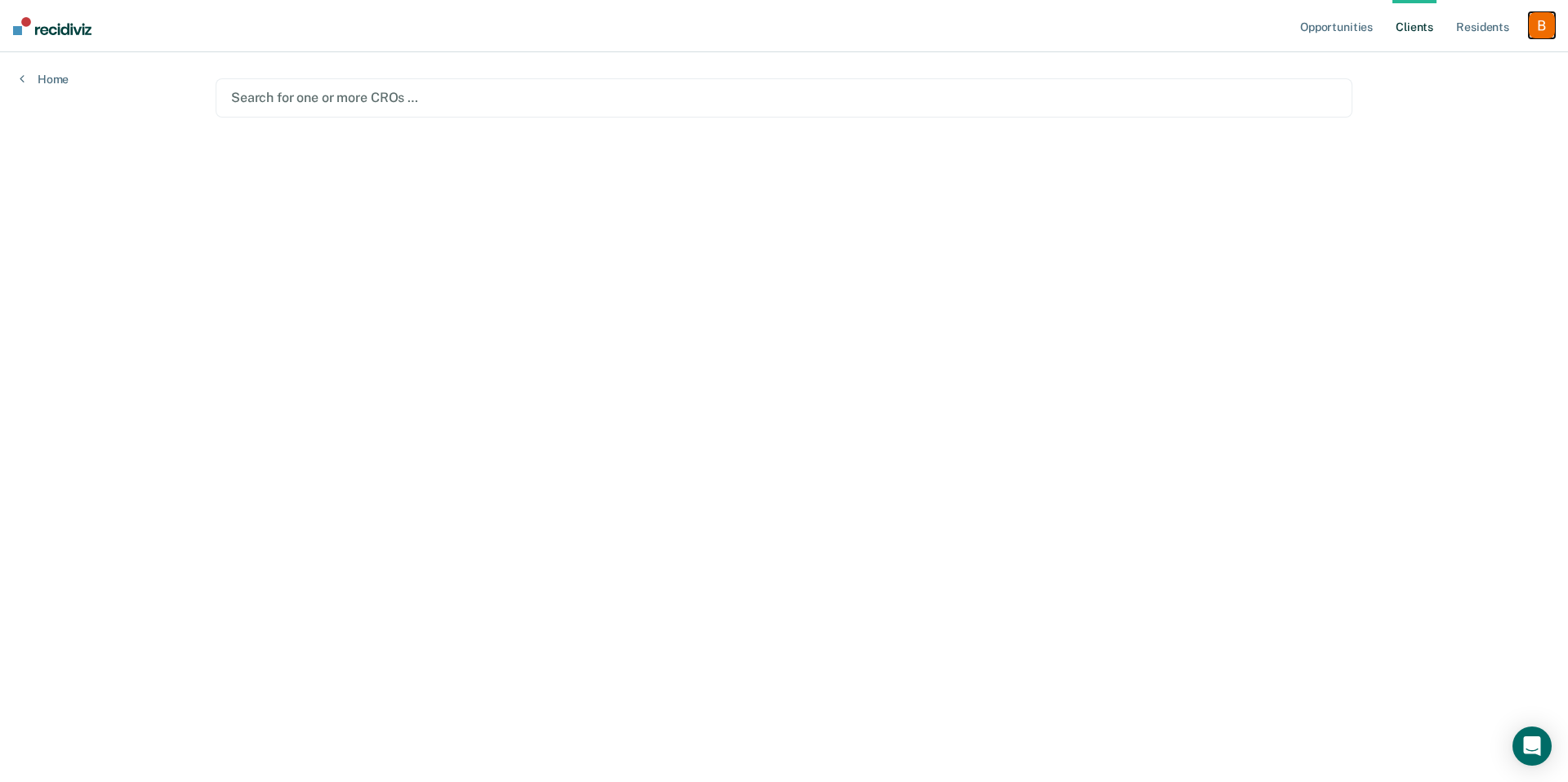
click at [1540, 24] on div "button" at bounding box center [1541, 25] width 26 height 26
click at [1492, 57] on div "Profile How it works Log Out" at bounding box center [1477, 86] width 158 height 80
click at [1489, 61] on link "Profile" at bounding box center [1476, 66] width 131 height 14
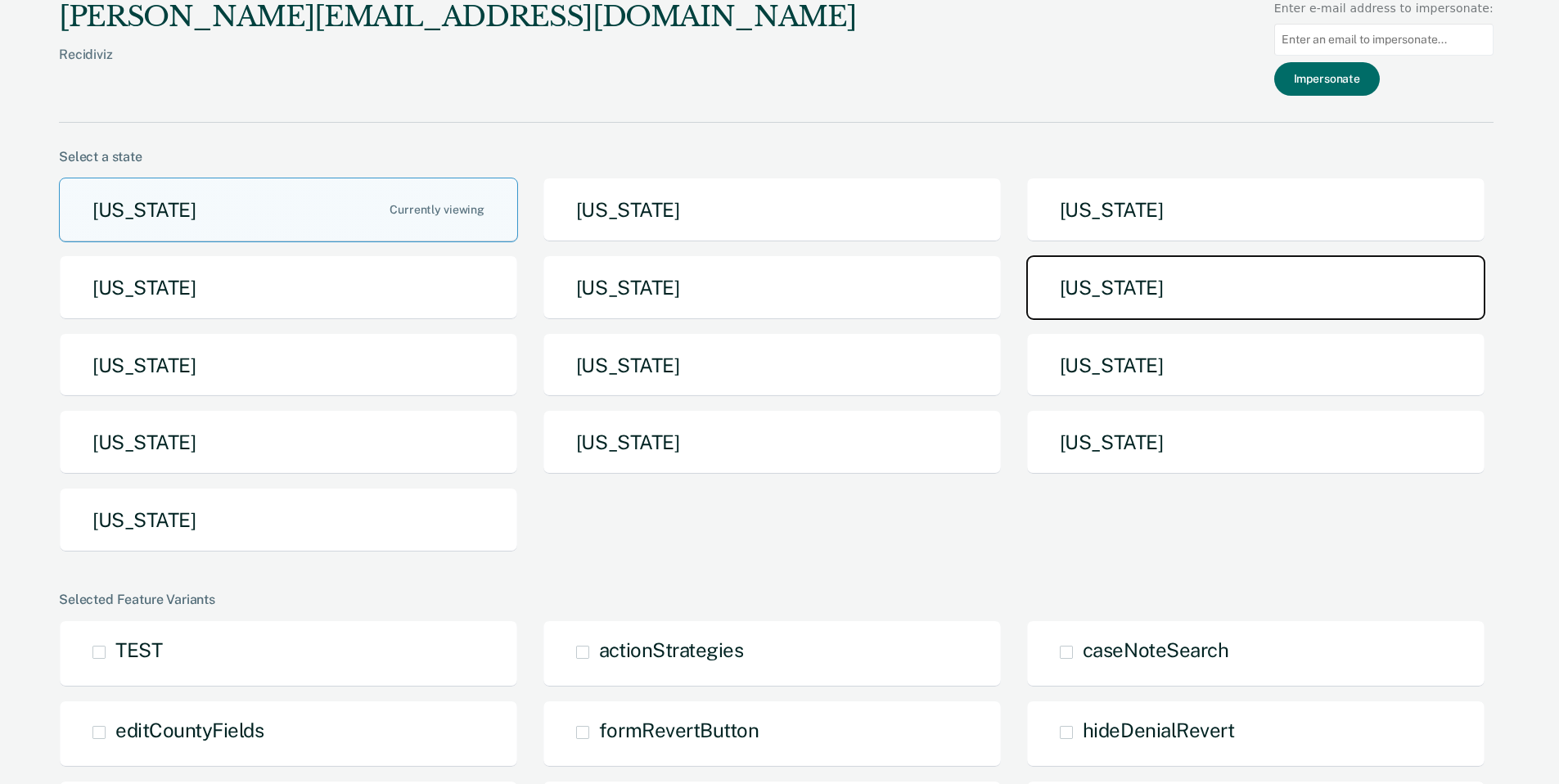
click at [1190, 271] on button "[US_STATE]" at bounding box center [1256, 287] width 459 height 65
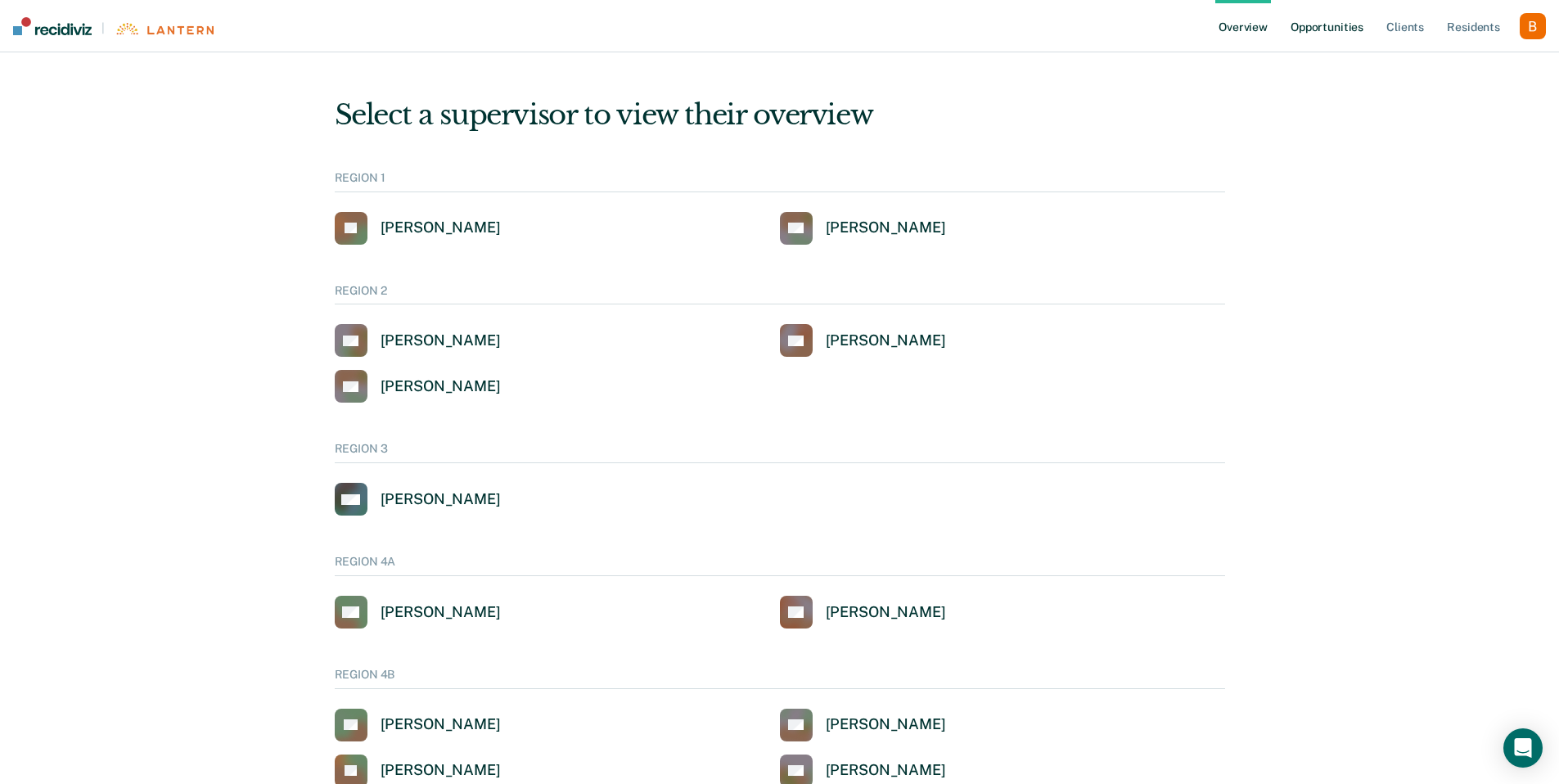
click at [1335, 25] on link "Opportunities" at bounding box center [1327, 26] width 79 height 52
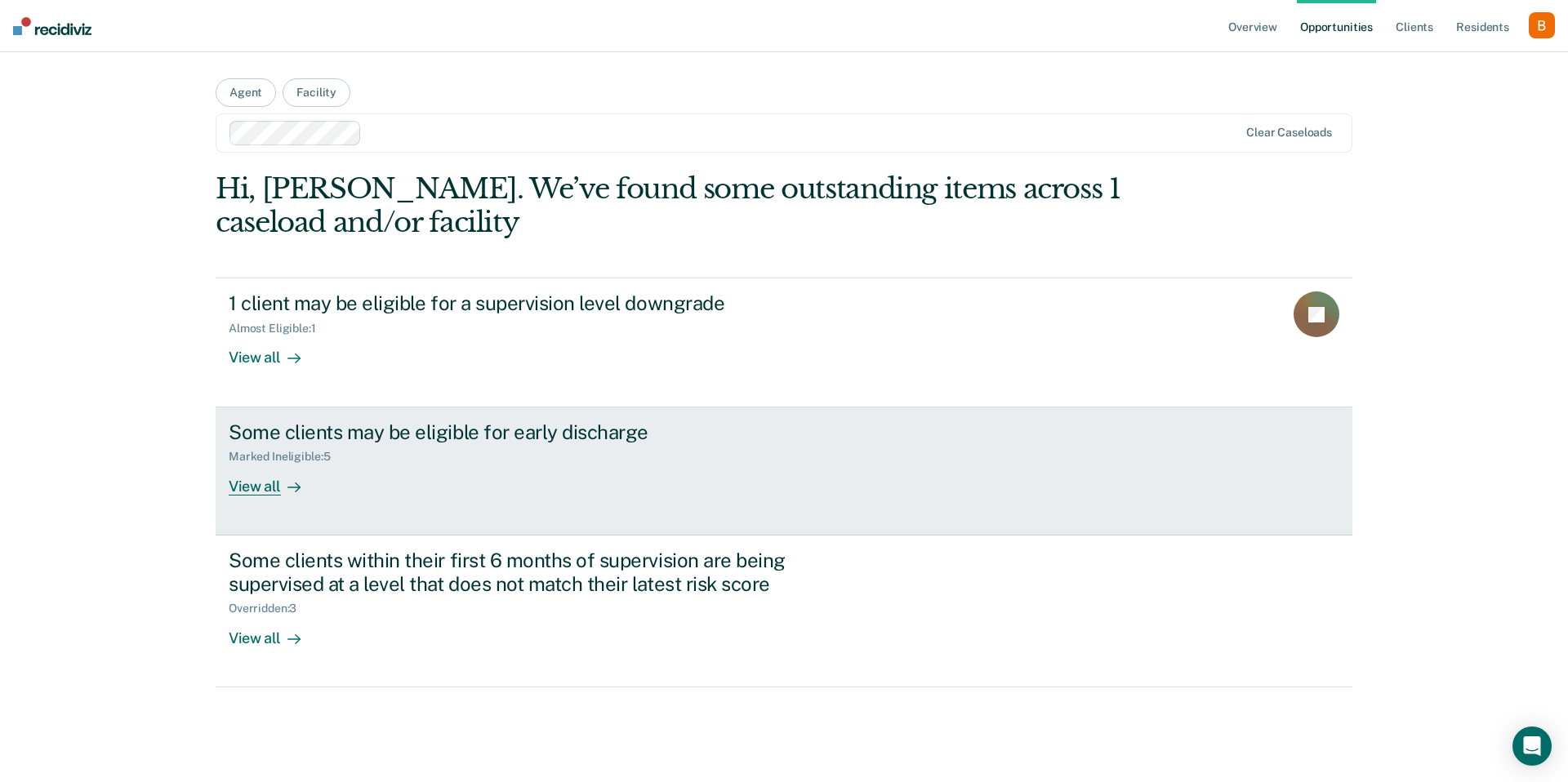
click at [599, 459] on div "Marked Ineligible : 5" at bounding box center [515, 453] width 574 height 21
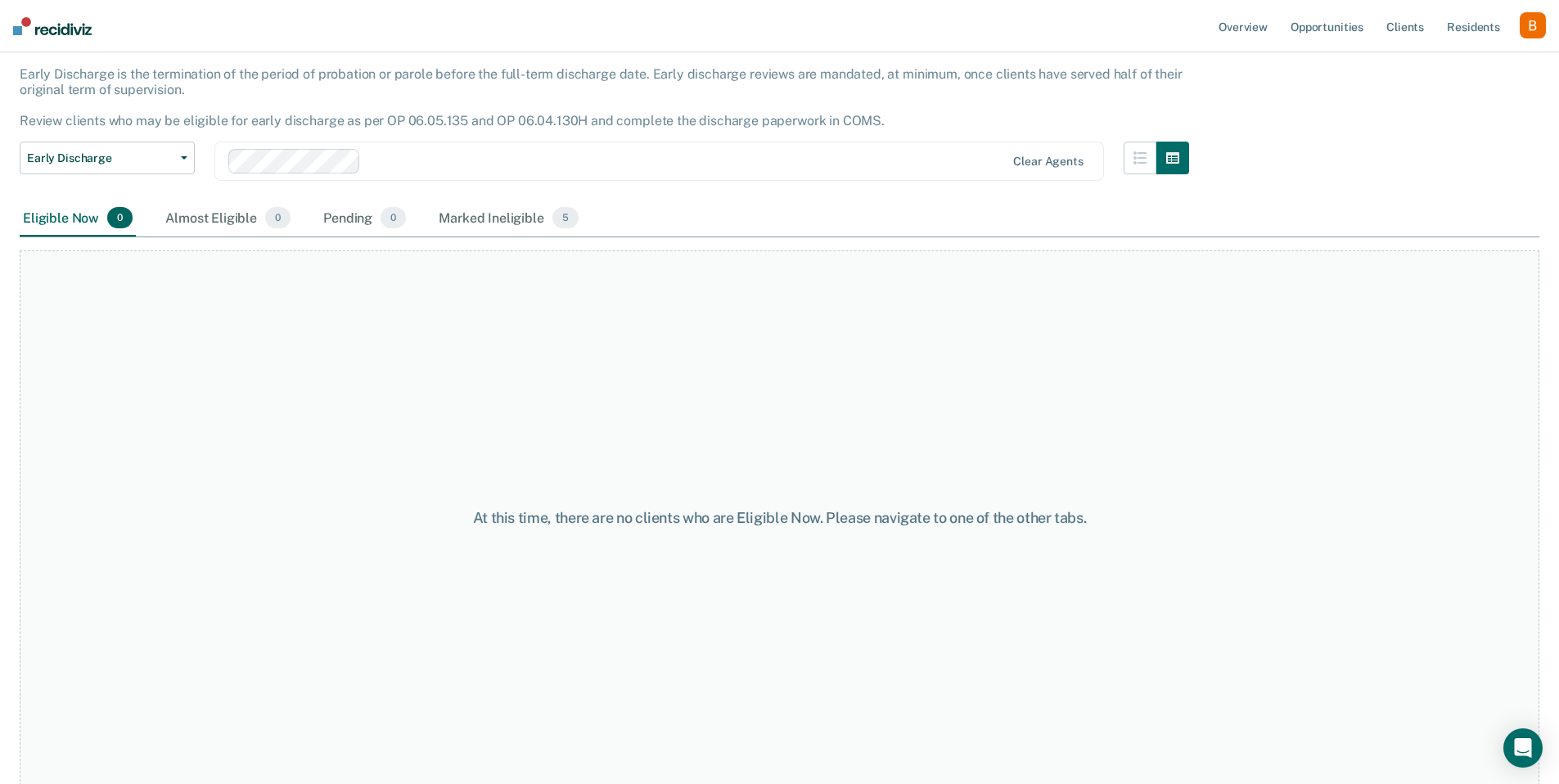
scroll to position [95, 0]
click at [527, 226] on div "Marked Ineligible 5" at bounding box center [509, 217] width 147 height 36
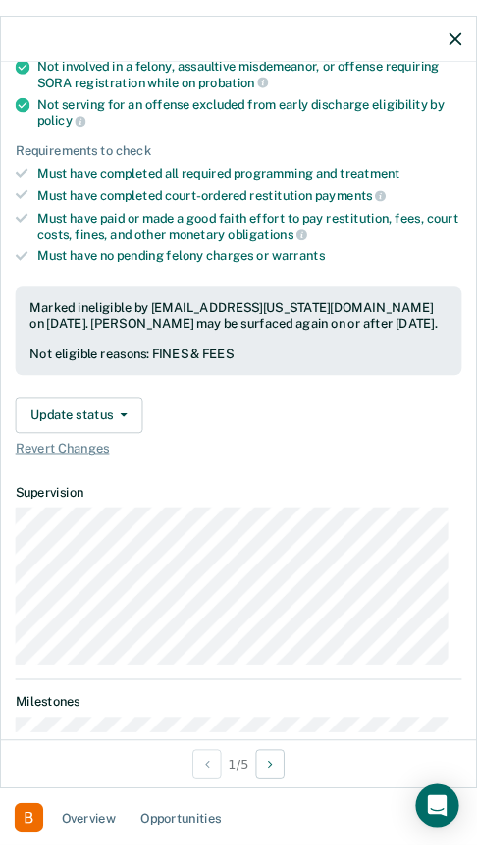
scroll to position [0, 0]
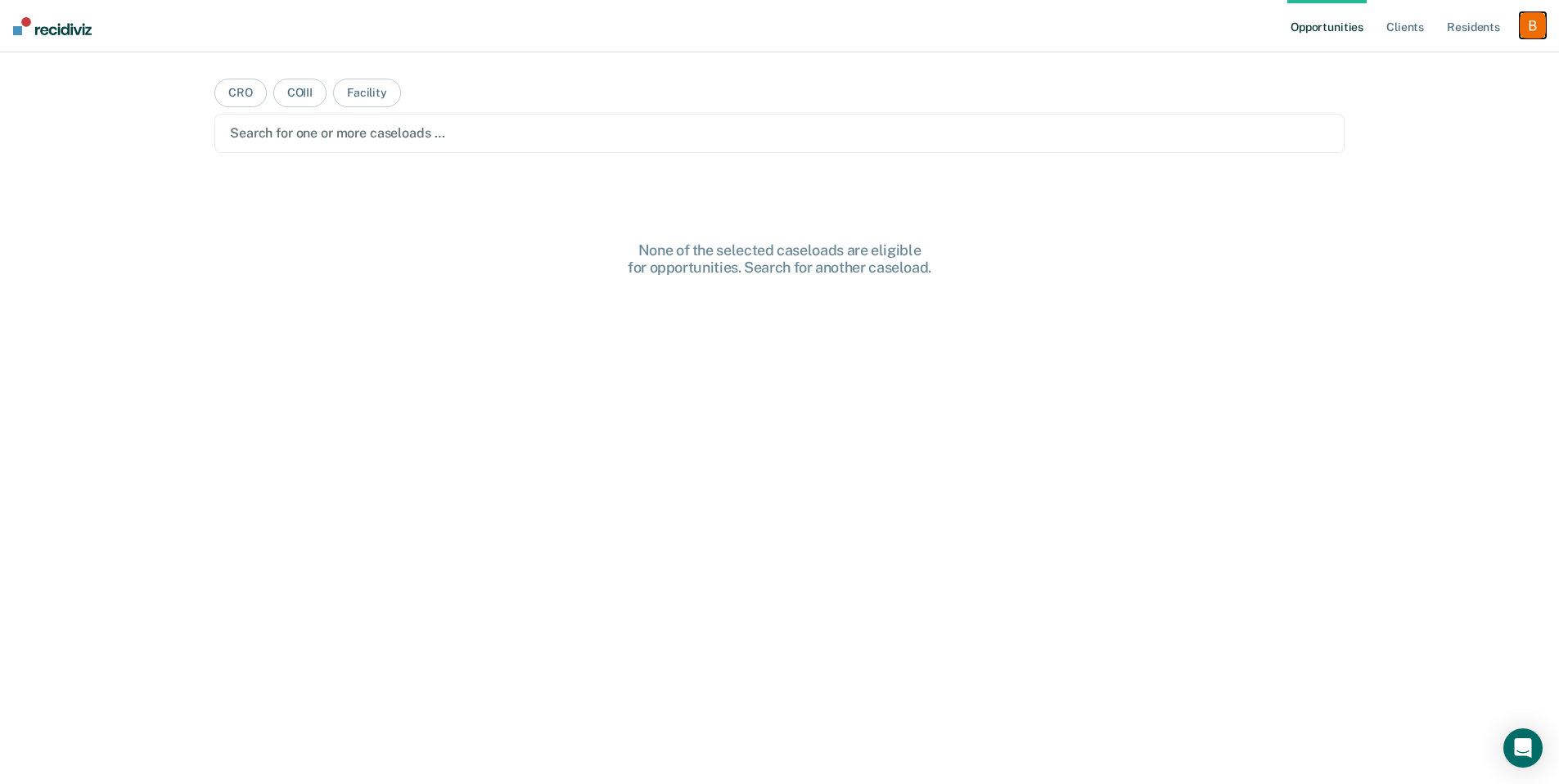
click at [1542, 25] on div "button" at bounding box center [1532, 25] width 26 height 26
click at [1449, 69] on link "Profile" at bounding box center [1467, 67] width 132 height 14
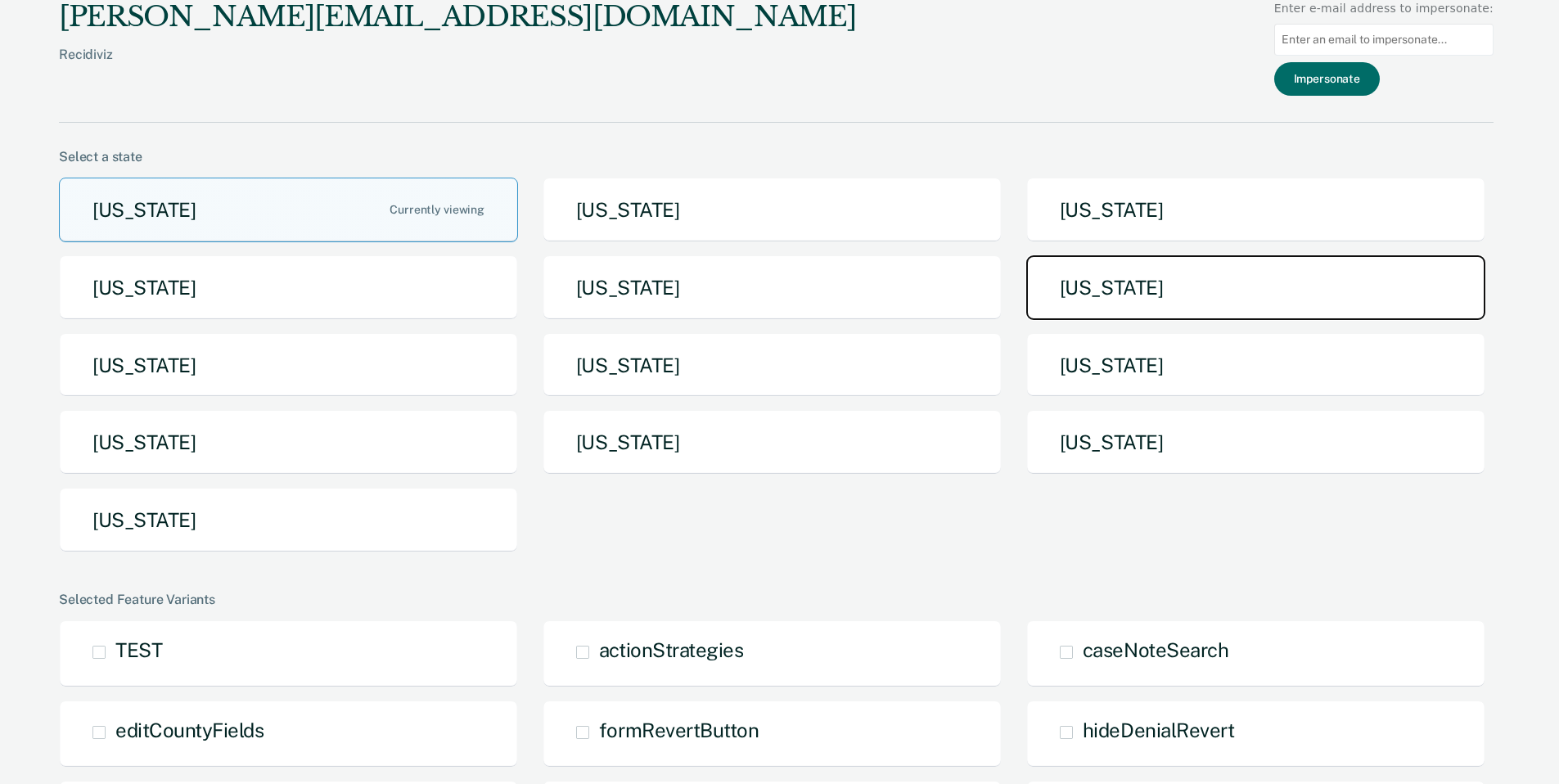
click at [1180, 278] on button "[US_STATE]" at bounding box center [1256, 287] width 459 height 65
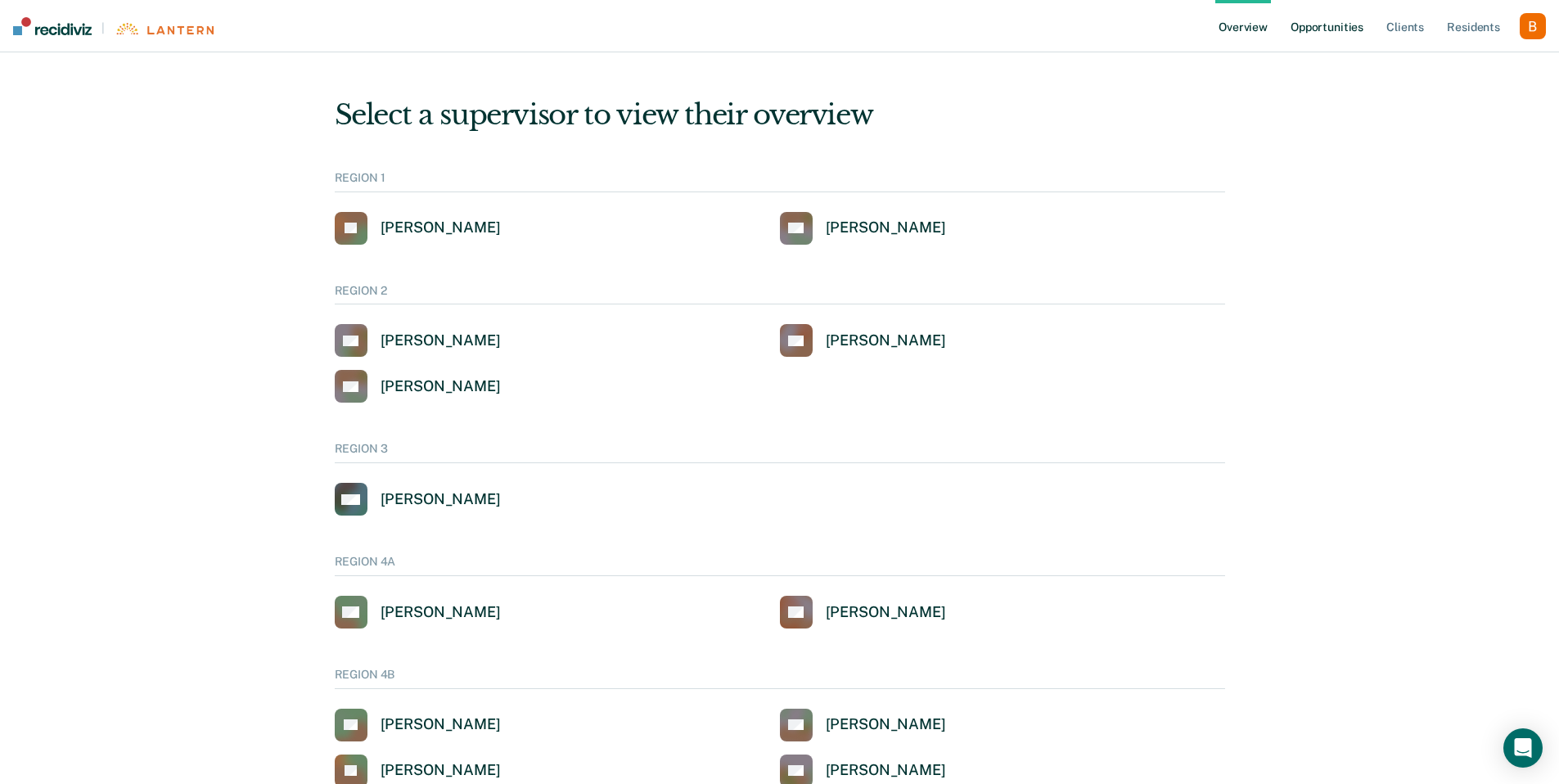
click at [1347, 25] on link "Opportunities" at bounding box center [1327, 26] width 79 height 52
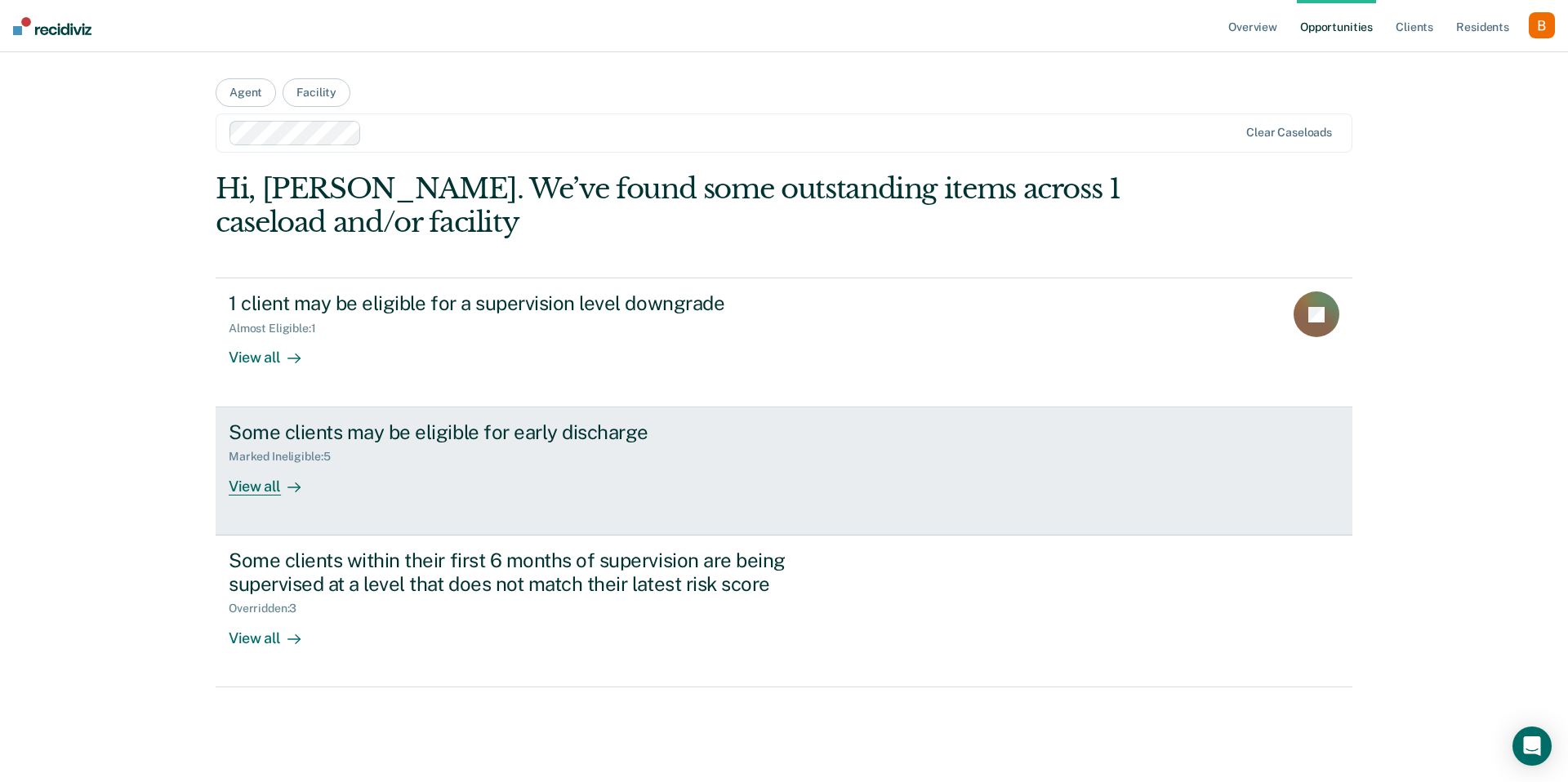
click at [551, 472] on div "Some clients may be eligible for early discharge Marked Ineligible : 5 View all" at bounding box center [535, 458] width 613 height 75
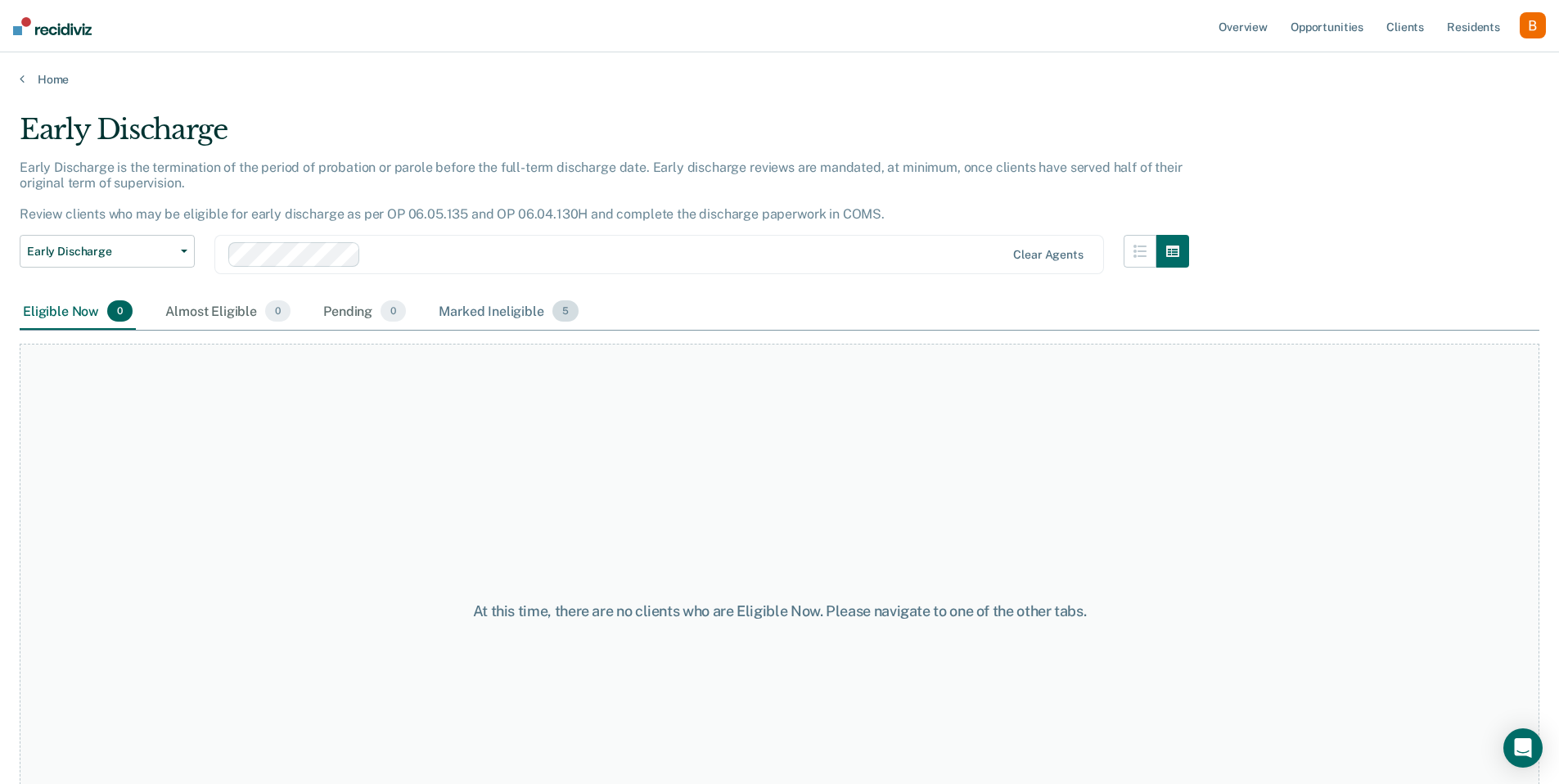
click at [523, 312] on div "Marked Ineligible 5" at bounding box center [509, 312] width 147 height 36
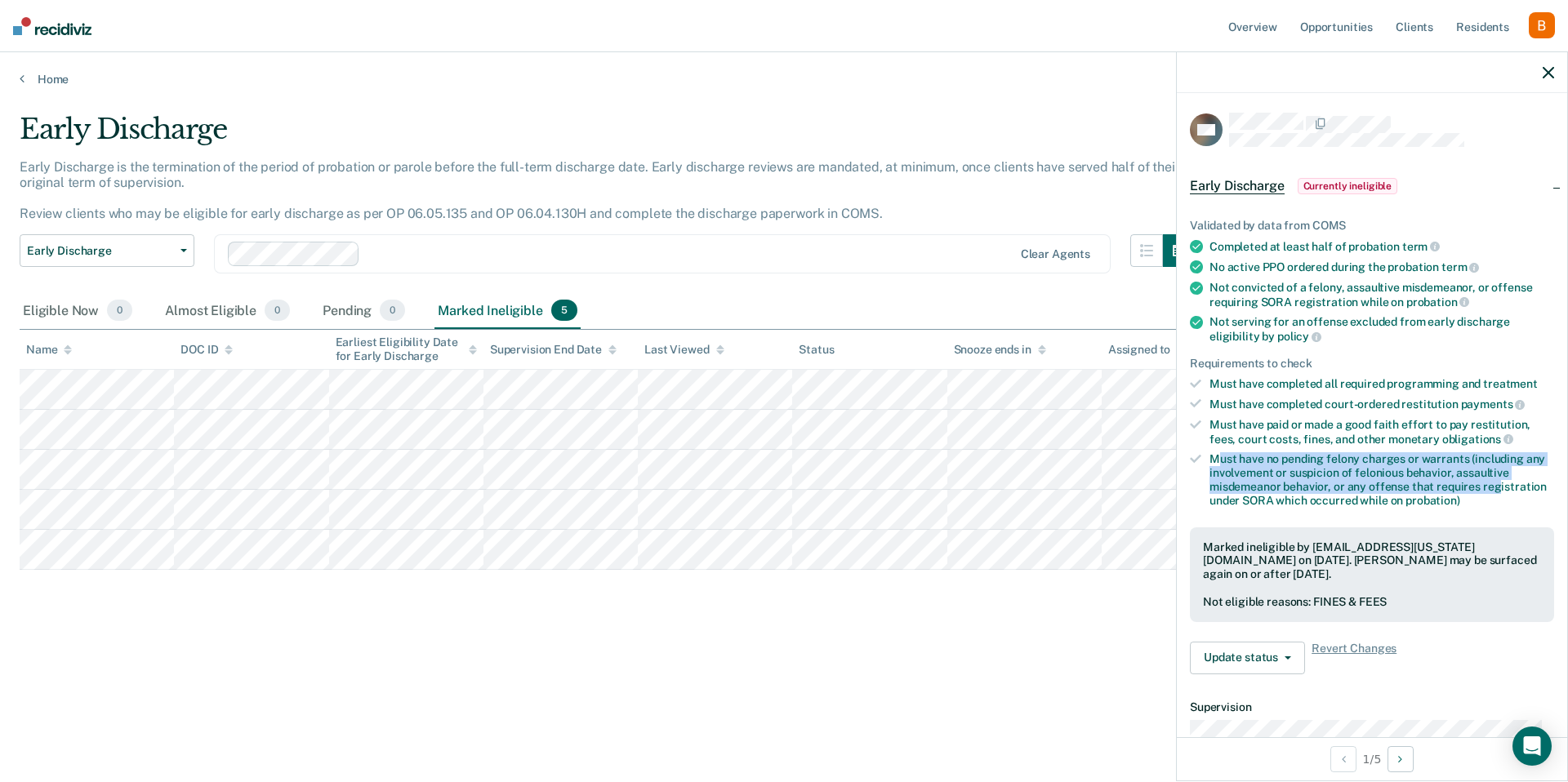
drag, startPoint x: 1222, startPoint y: 456, endPoint x: 1496, endPoint y: 485, distance: 275.5
click at [1496, 485] on div "Must have no pending felony charges or warrants (including any involvement or s…" at bounding box center [1382, 480] width 345 height 55
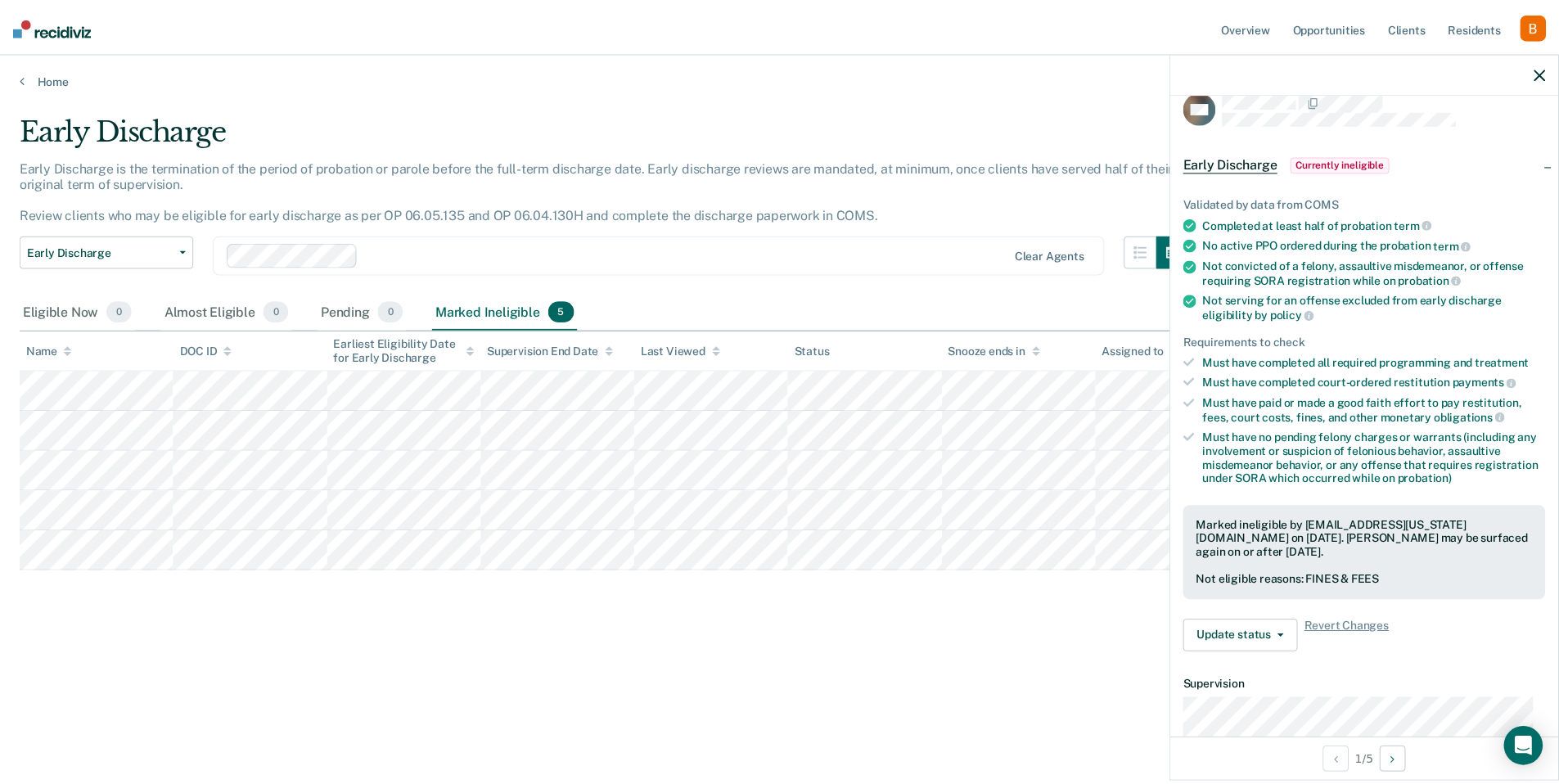
scroll to position [22, 0]
click at [1104, 652] on div "Early Discharge Early Discharge is the termination of the period of probation o…" at bounding box center [786, 387] width 1532 height 548
click at [966, 297] on div "Eligible Now 0 Almost Eligible 0 Pending 0 Marked Ineligible 5" at bounding box center [786, 312] width 1532 height 37
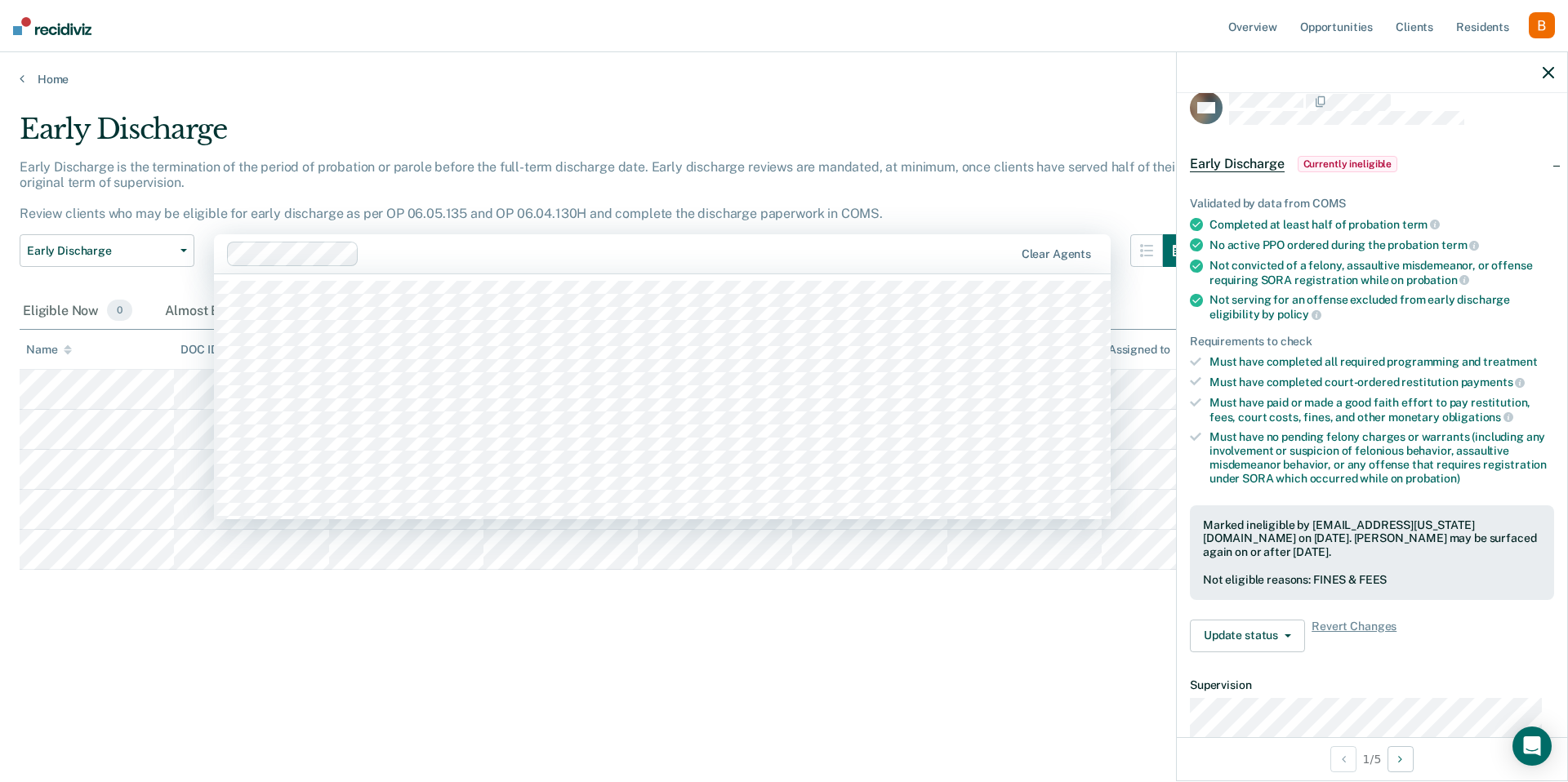
click at [735, 242] on div at bounding box center [621, 253] width 788 height 24
type input "[PERSON_NAME]"
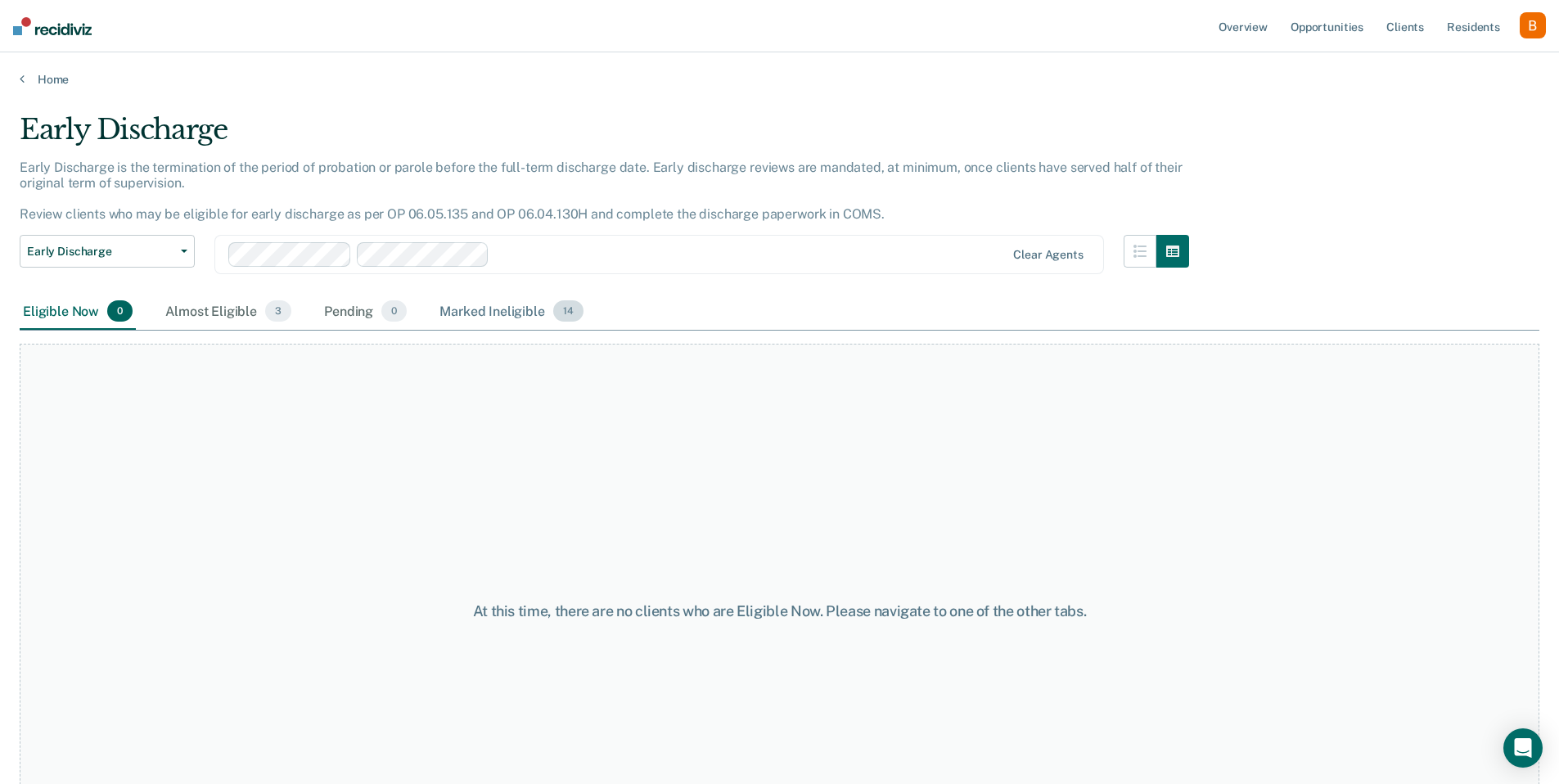
click at [493, 305] on div "Marked Ineligible 14" at bounding box center [512, 312] width 150 height 36
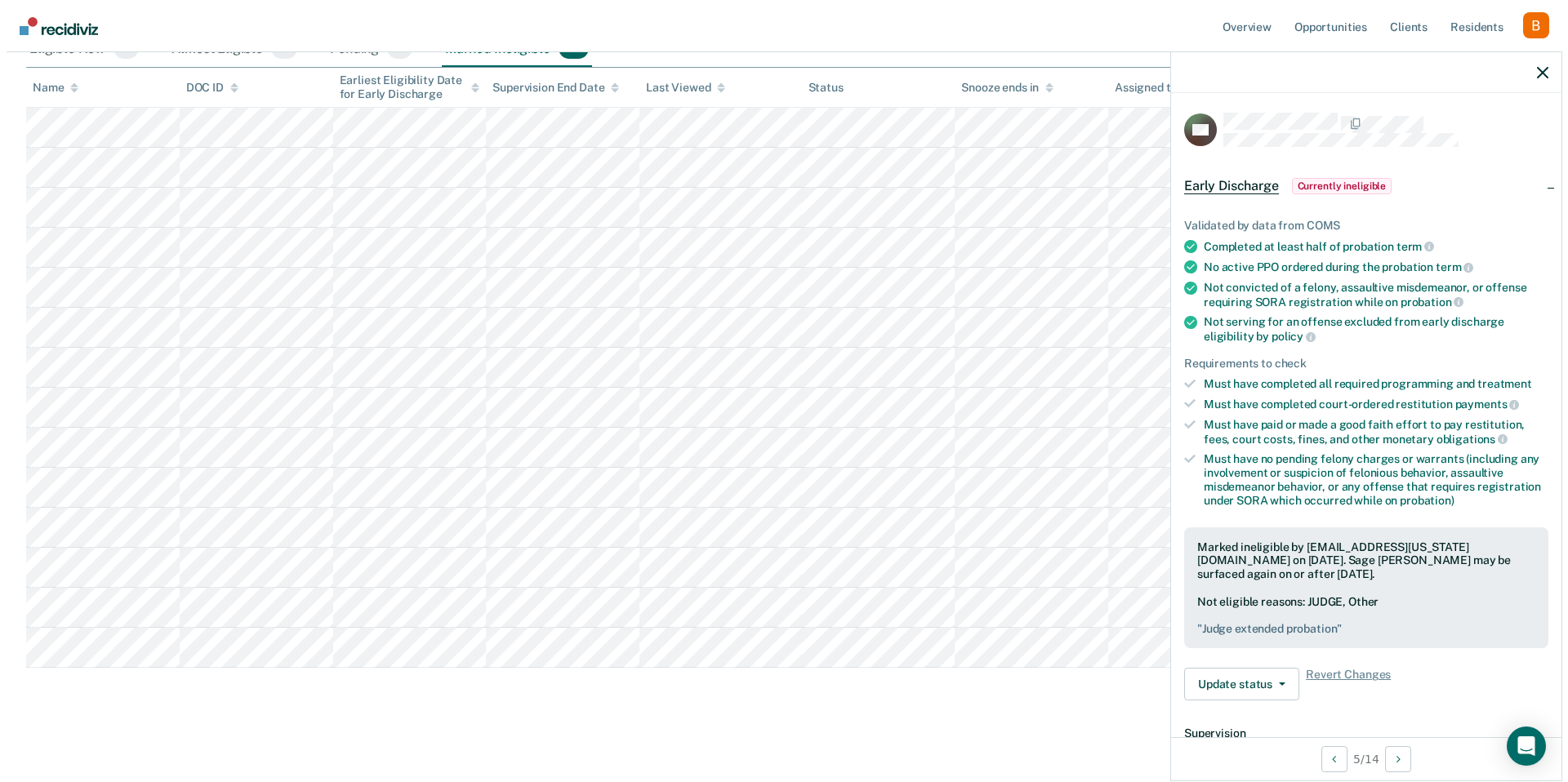
scroll to position [0, 0]
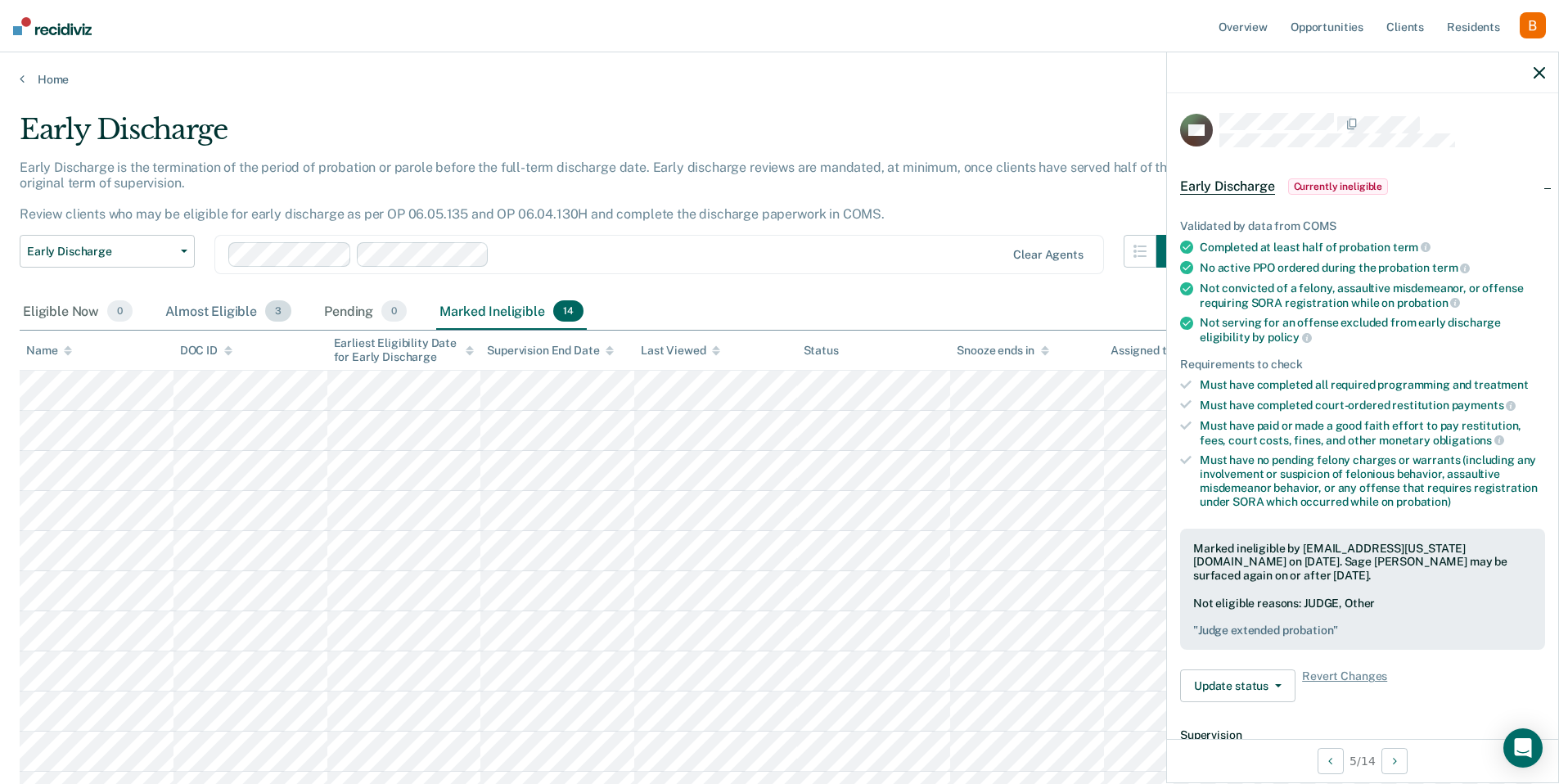
click at [218, 310] on div "Almost Eligible 3" at bounding box center [227, 312] width 132 height 36
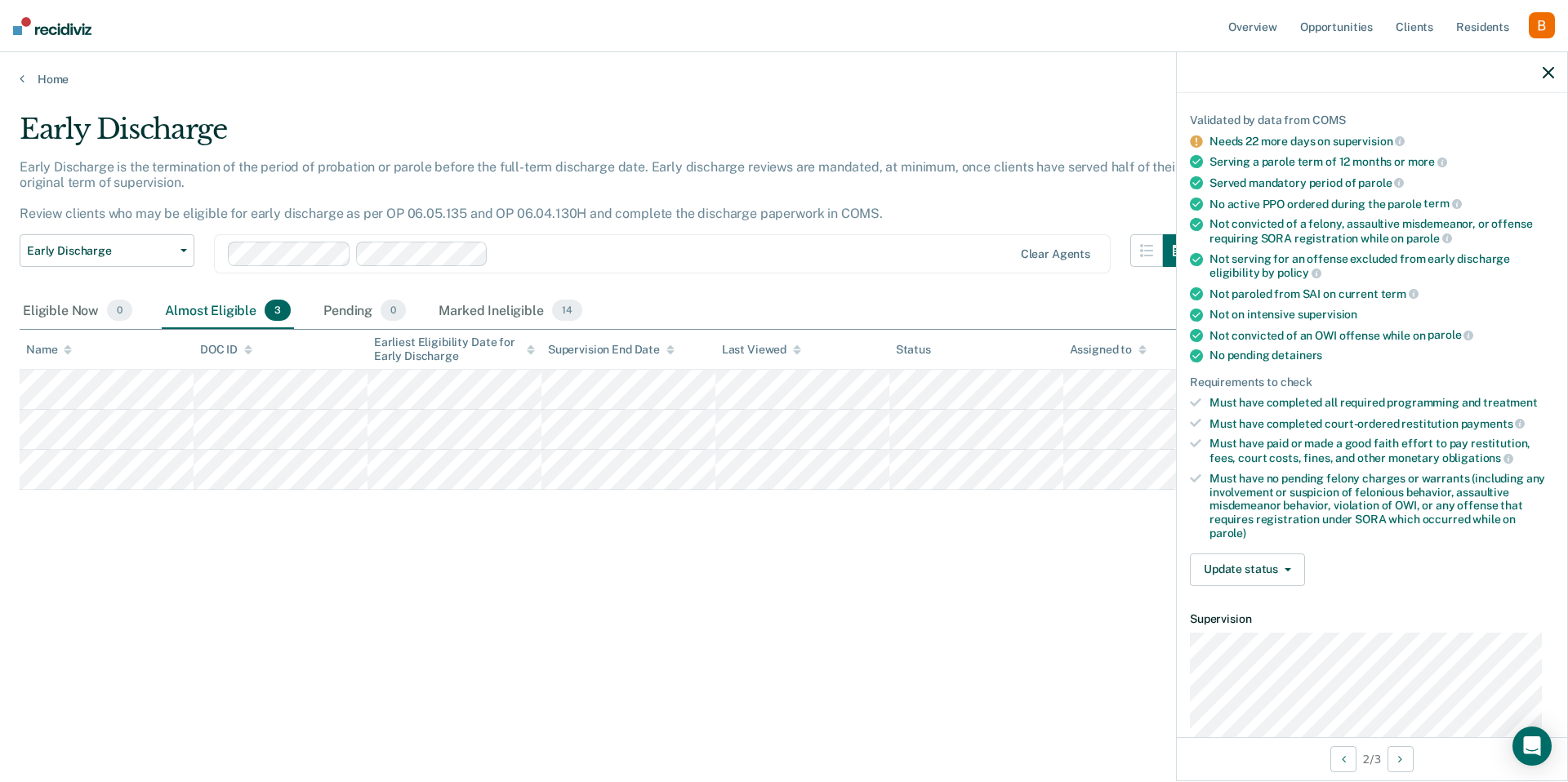
scroll to position [120, 0]
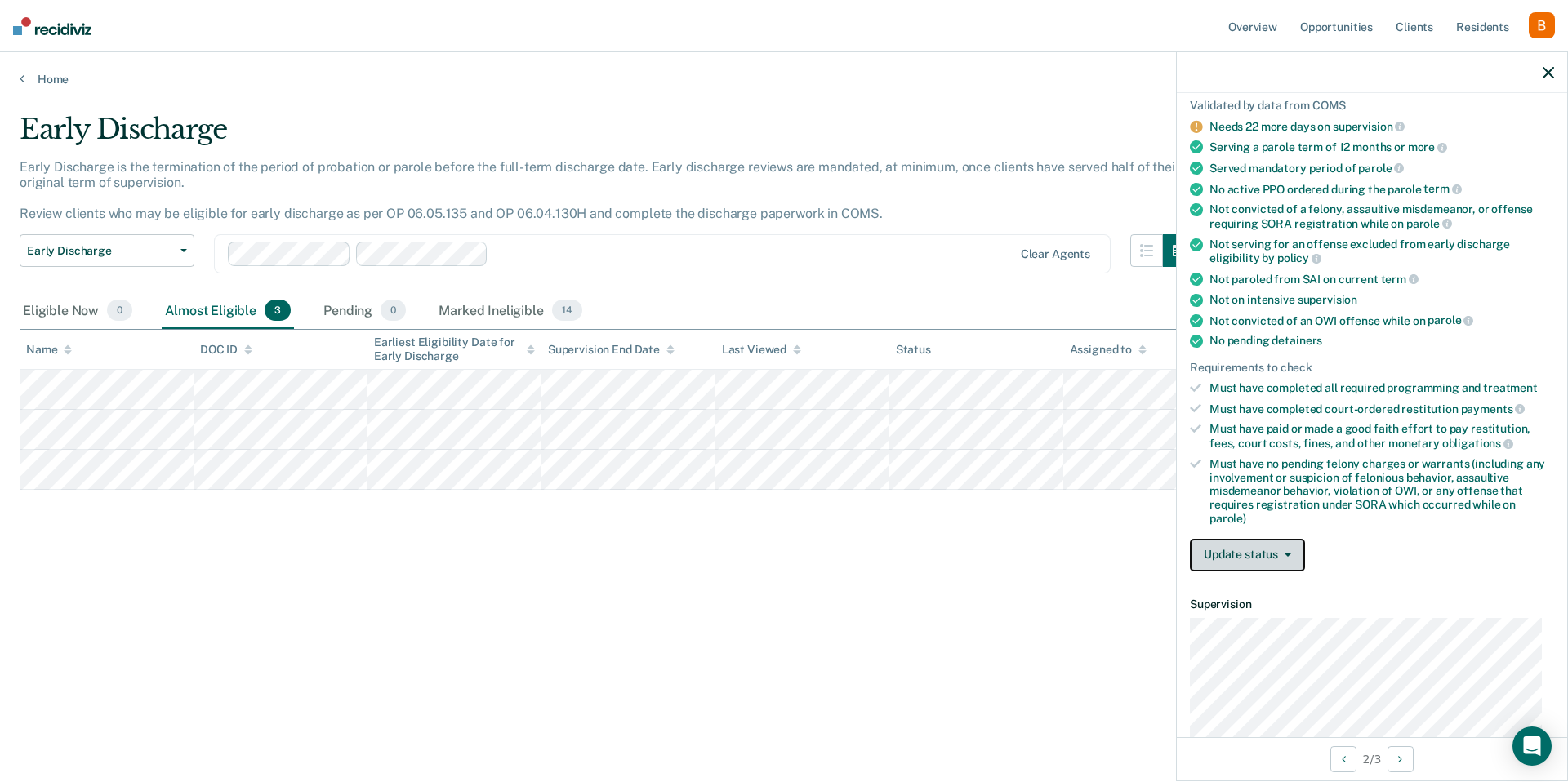
click at [1243, 561] on button "Update status" at bounding box center [1247, 554] width 116 height 32
click at [1319, 618] on button "Mark Ineligible" at bounding box center [1269, 620] width 158 height 26
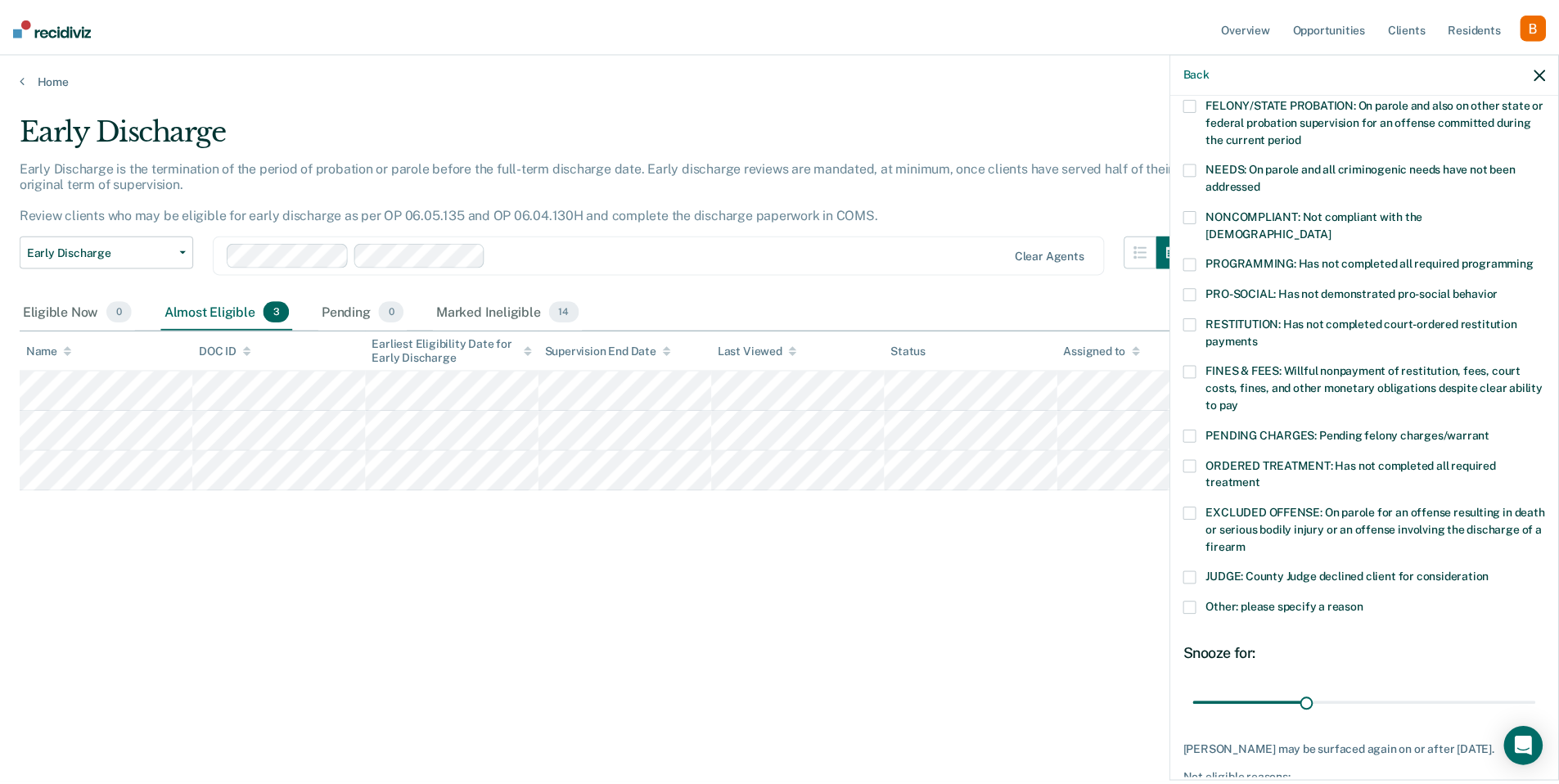
scroll to position [278, 0]
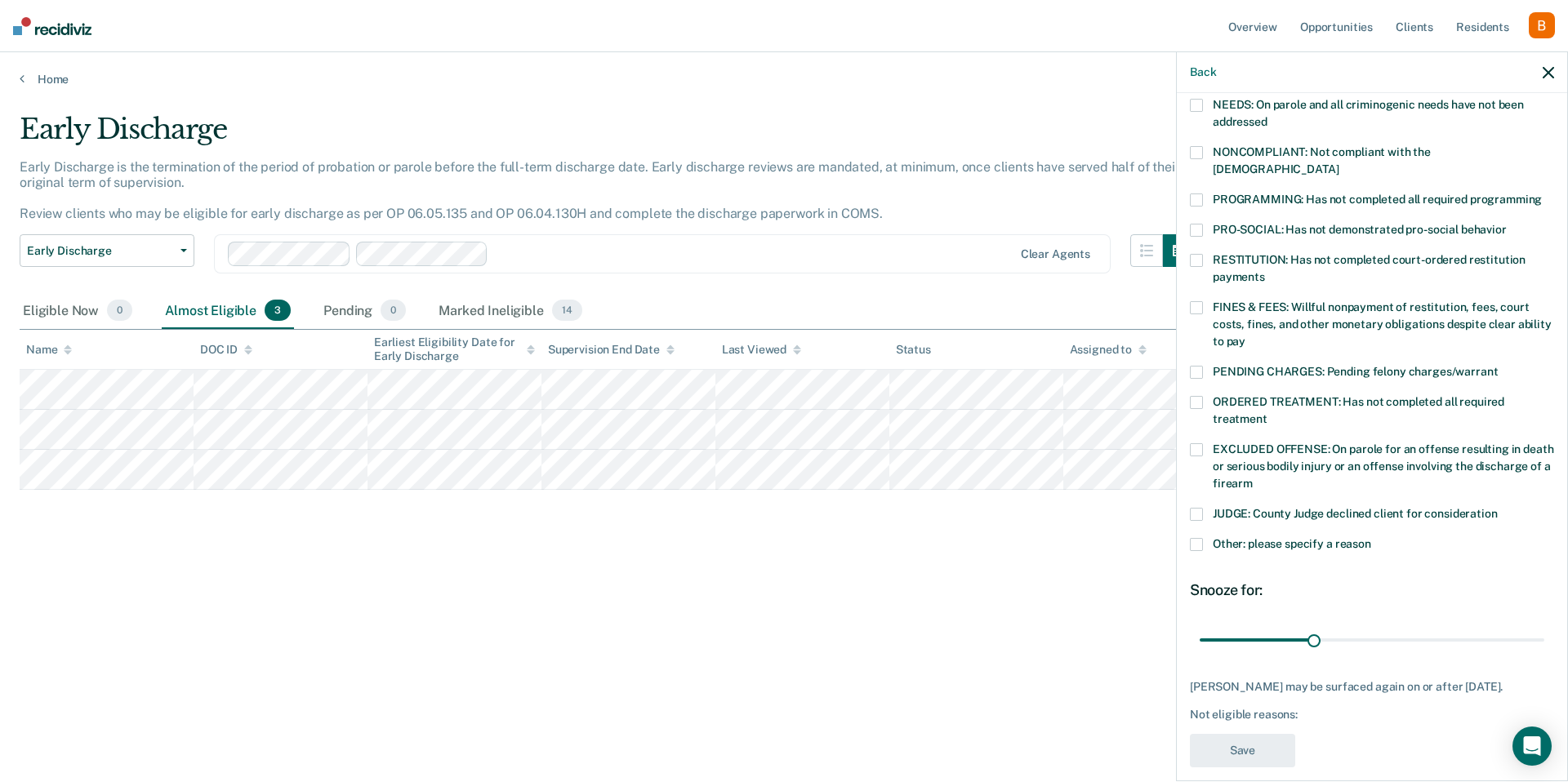
click at [1040, 616] on div "Early Discharge Early Discharge is the termination of the period of probation o…" at bounding box center [784, 386] width 1529 height 547
click at [1538, 78] on div "Back" at bounding box center [1372, 72] width 391 height 41
click at [678, 259] on div at bounding box center [753, 254] width 518 height 19
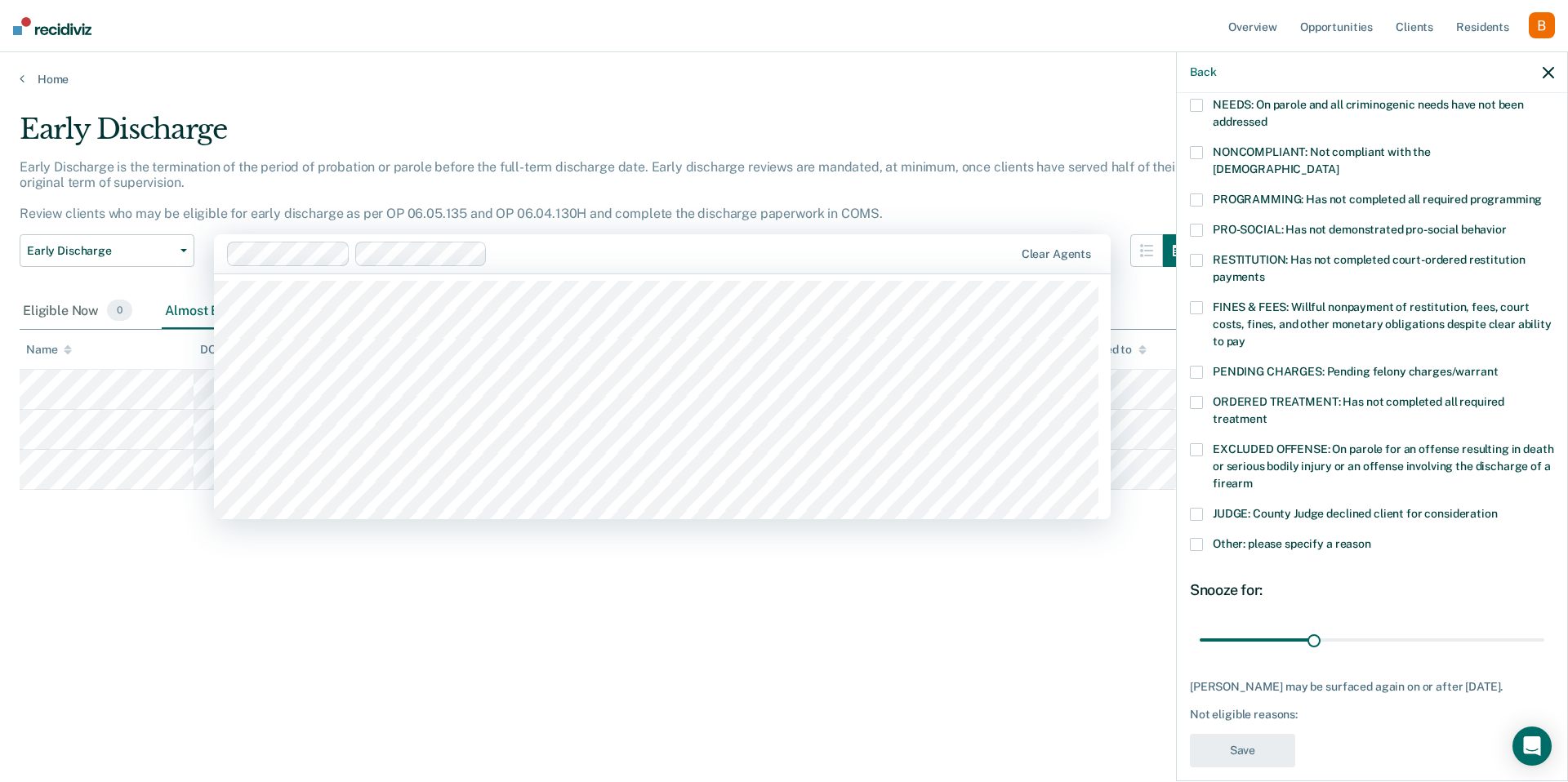
click at [142, 281] on div "Early Discharge Classification Review Early Discharge Minimum Telephone Reporti…" at bounding box center [107, 263] width 175 height 59
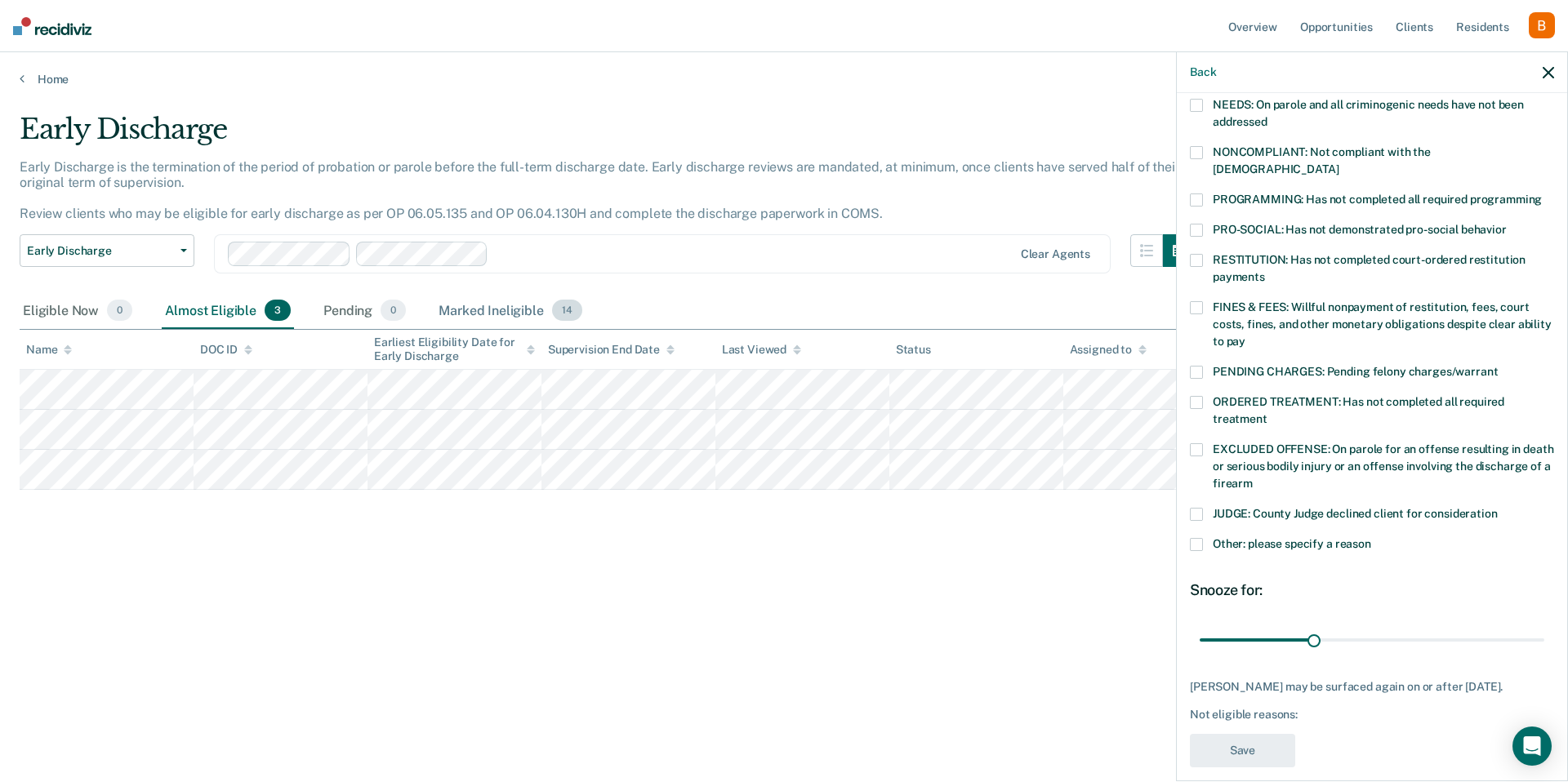
click at [493, 317] on div "Marked Ineligible 14" at bounding box center [510, 311] width 150 height 36
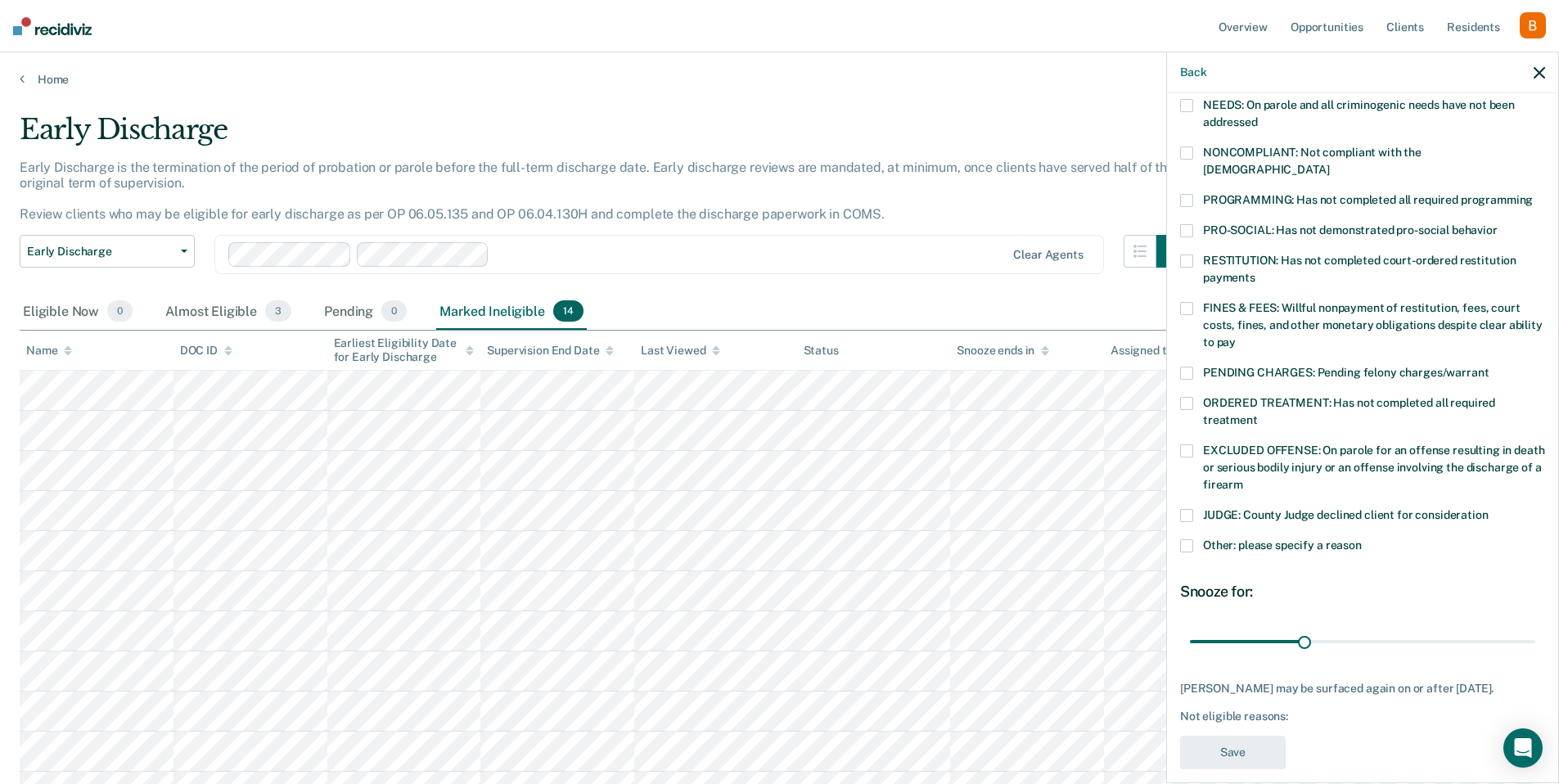
scroll to position [194, 0]
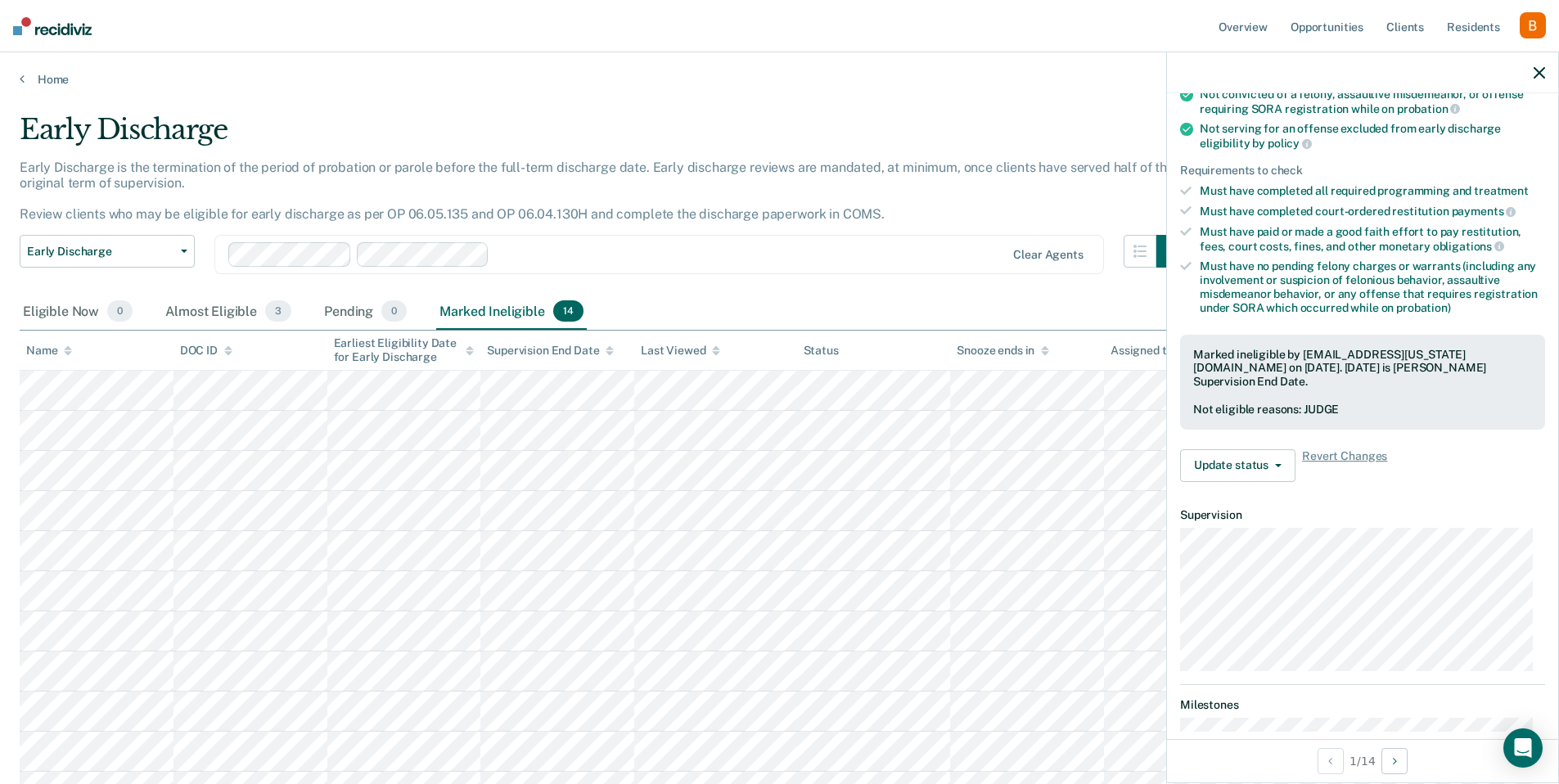
click at [1242, 487] on div "Validated by data from COMS Completed at least half of probation term No active…" at bounding box center [1363, 247] width 392 height 496
click at [1254, 452] on button "Update status" at bounding box center [1237, 465] width 116 height 32
click at [1310, 533] on button "Update Ineligibility" at bounding box center [1259, 531] width 158 height 26
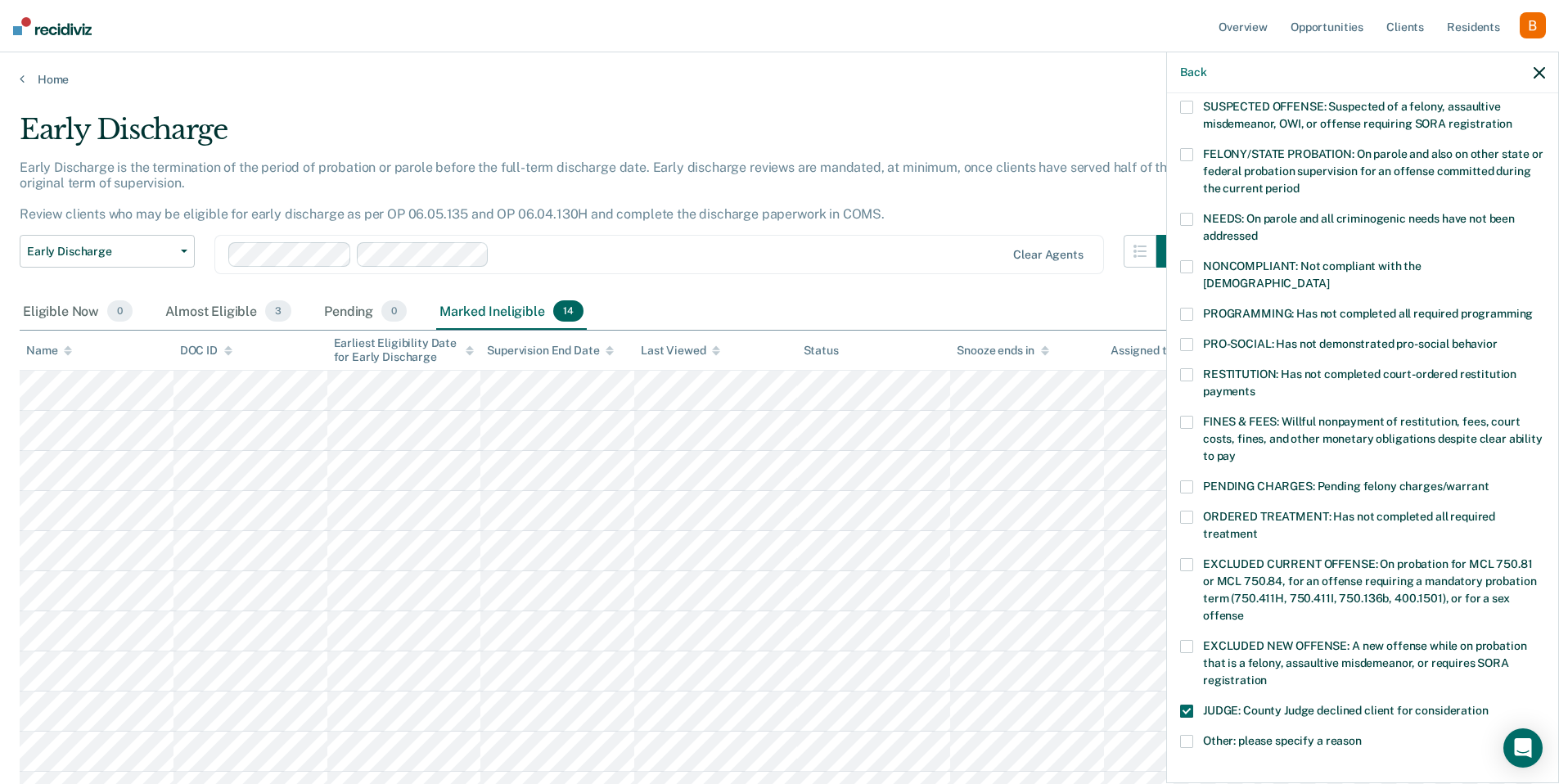
scroll to position [162, 0]
click at [1538, 69] on icon "button" at bounding box center [1540, 73] width 12 height 12
